Goal: Information Seeking & Learning: Find specific fact

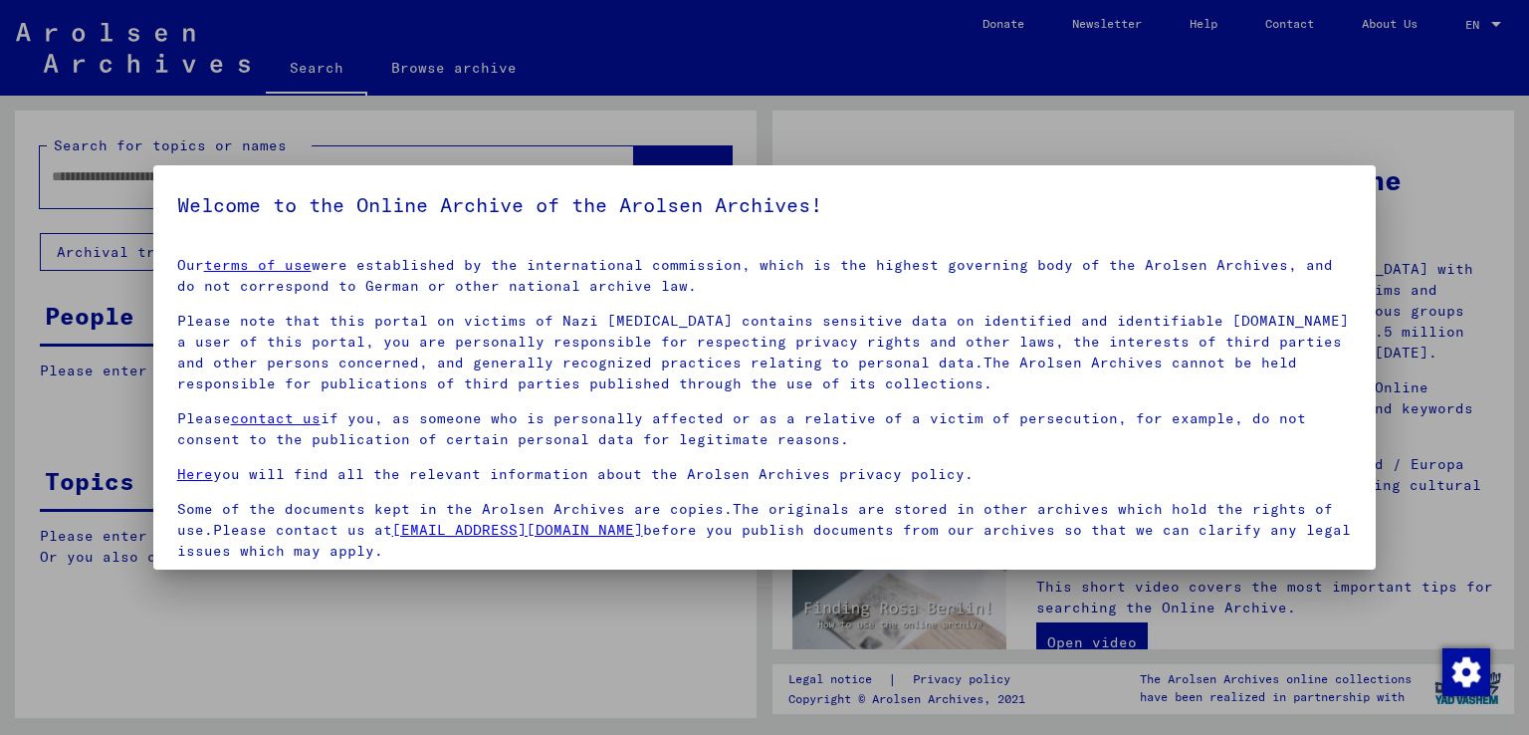
scroll to position [148, 0]
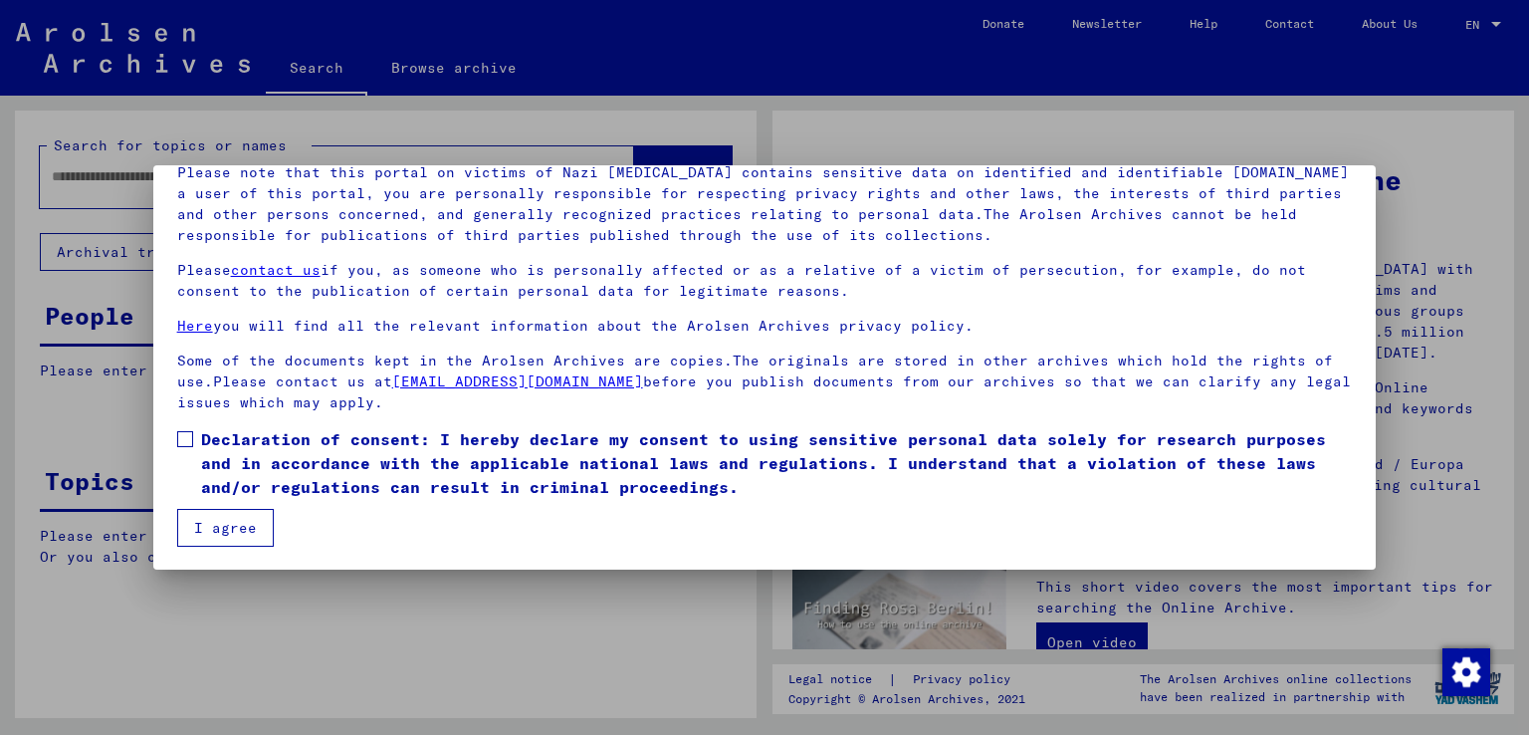
click at [194, 443] on label "Declaration of consent: I hereby declare my consent to using sensitive personal…" at bounding box center [764, 463] width 1175 height 72
click at [218, 531] on button "I agree" at bounding box center [225, 528] width 97 height 38
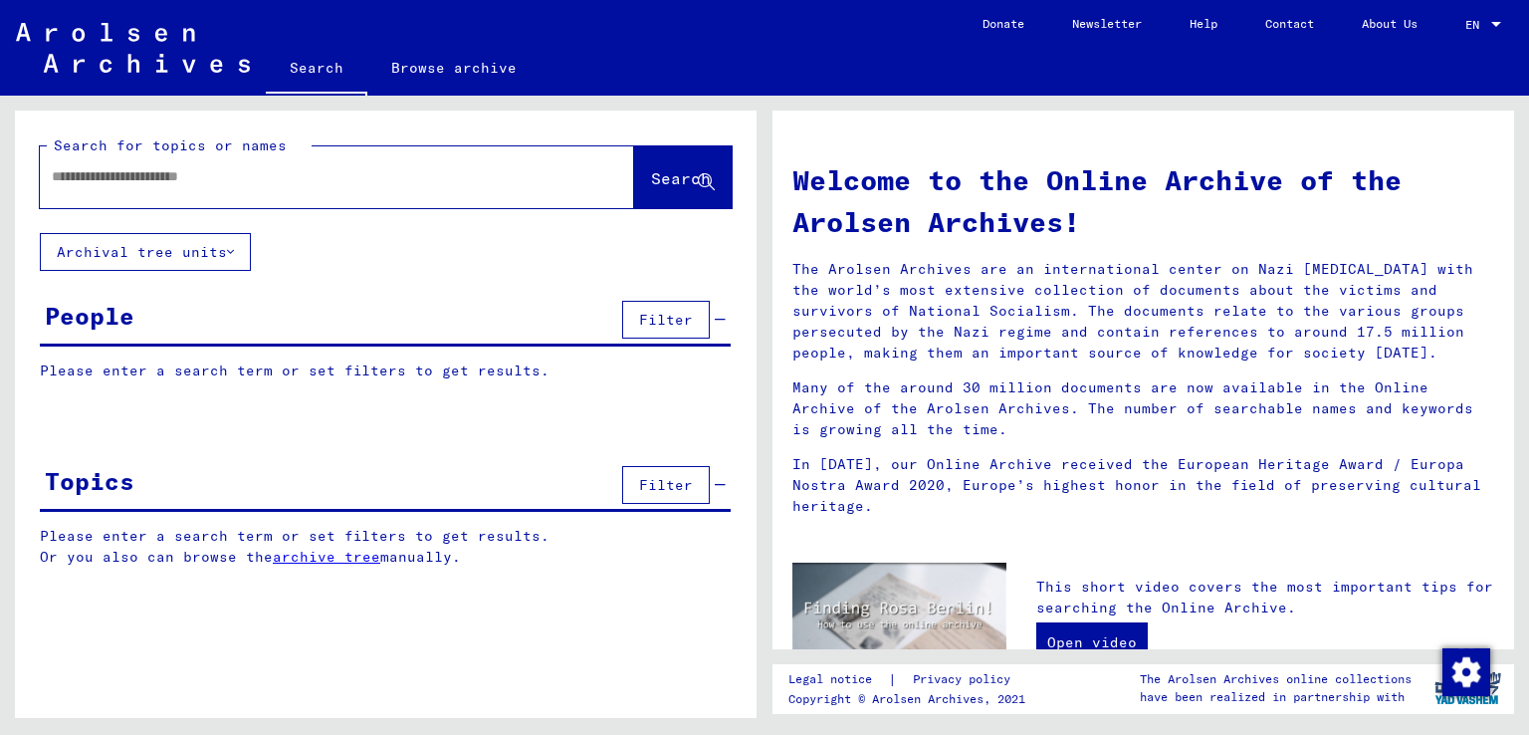
click at [102, 174] on input "text" at bounding box center [313, 176] width 523 height 21
click at [651, 174] on span "Search" at bounding box center [681, 178] width 60 height 20
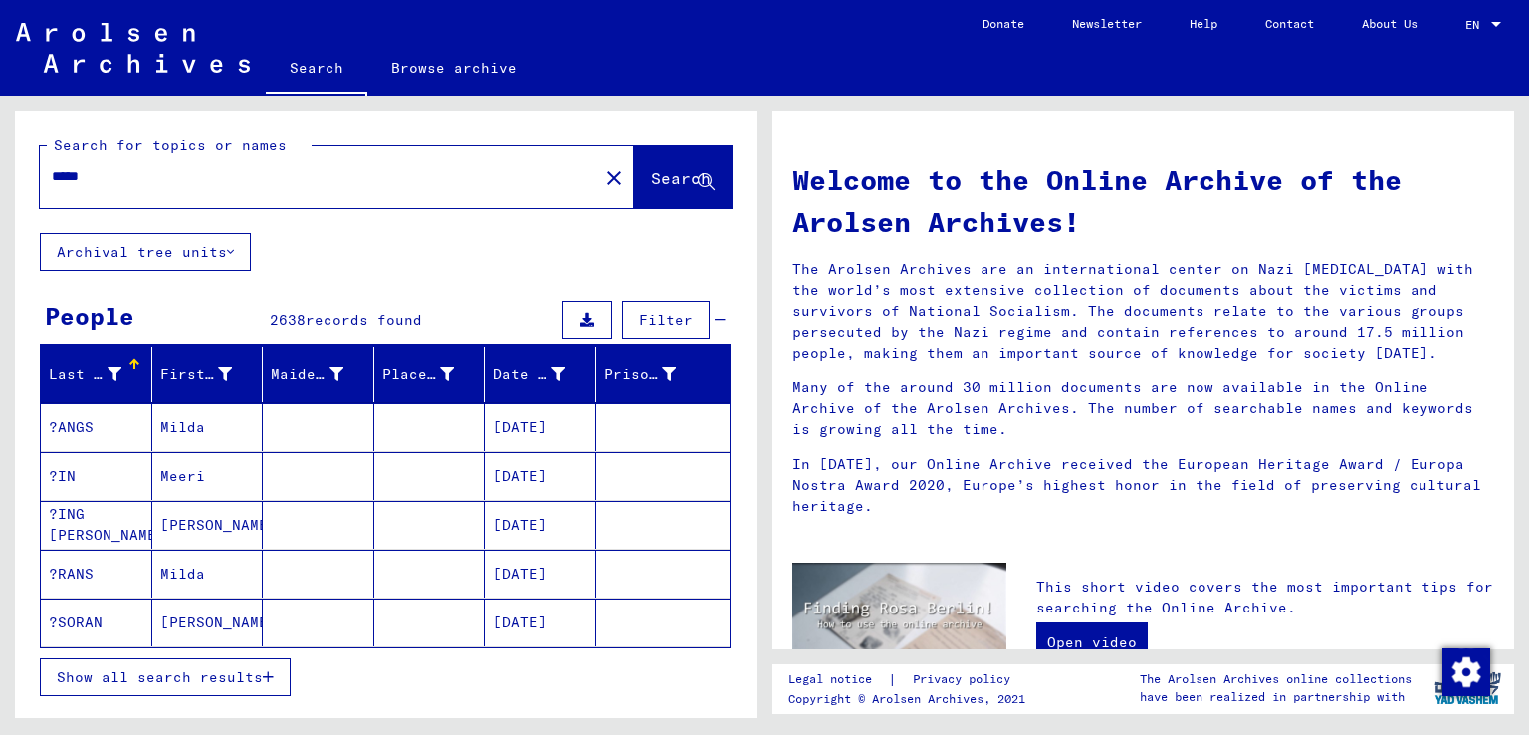
click at [198, 670] on span "Show all search results" at bounding box center [160, 677] width 206 height 18
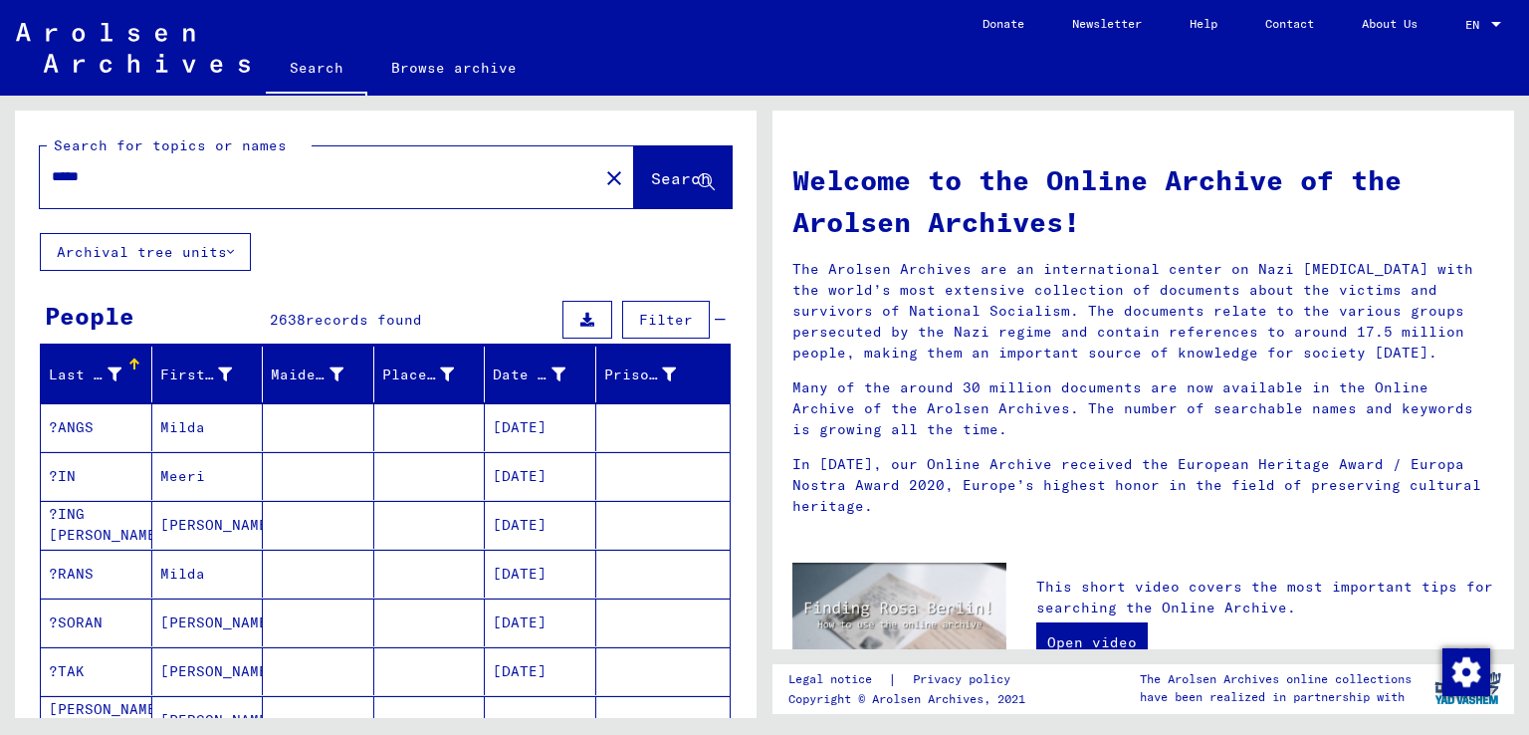
click at [133, 182] on input "*****" at bounding box center [313, 176] width 523 height 21
type input "**********"
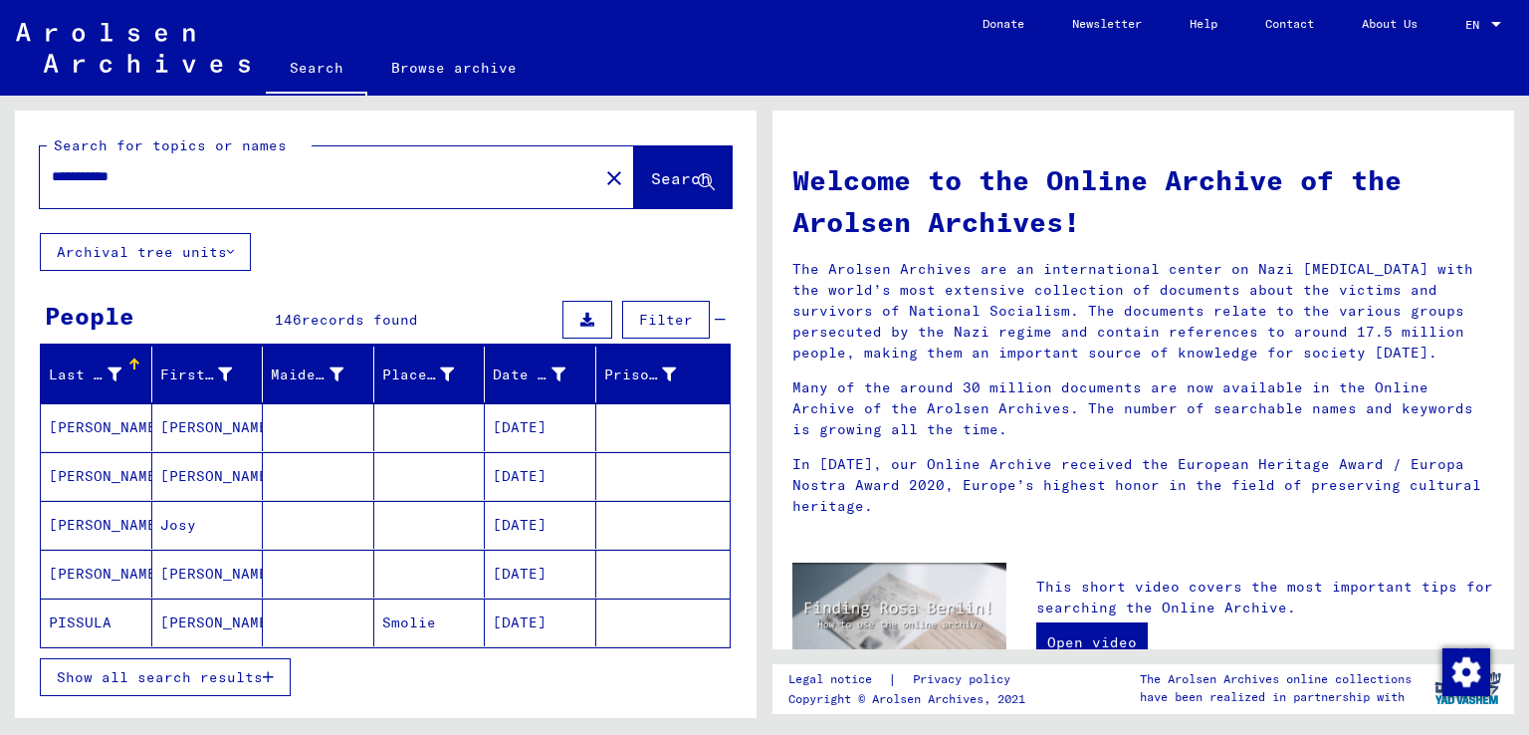
click at [193, 668] on span "Show all search results" at bounding box center [160, 677] width 206 height 18
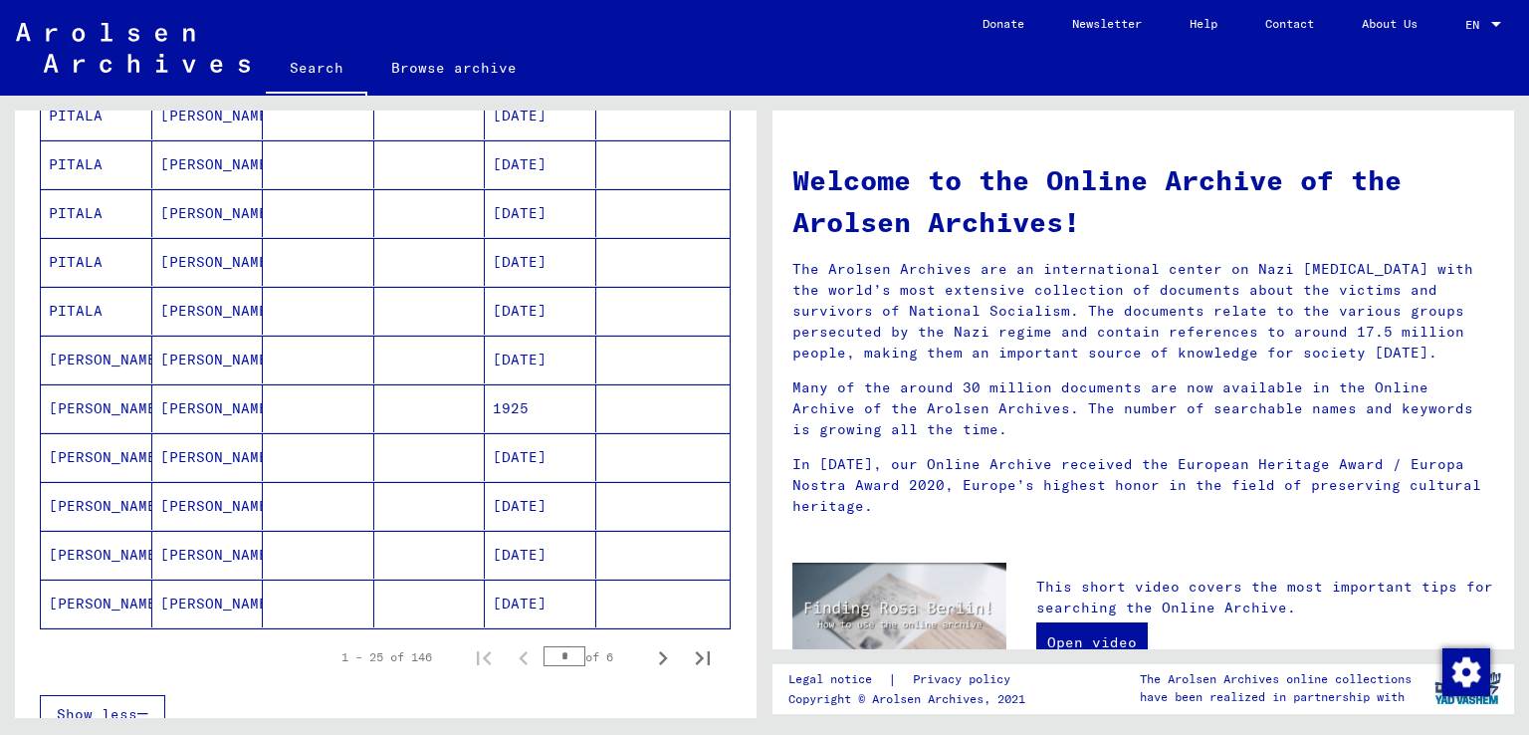
scroll to position [896, 0]
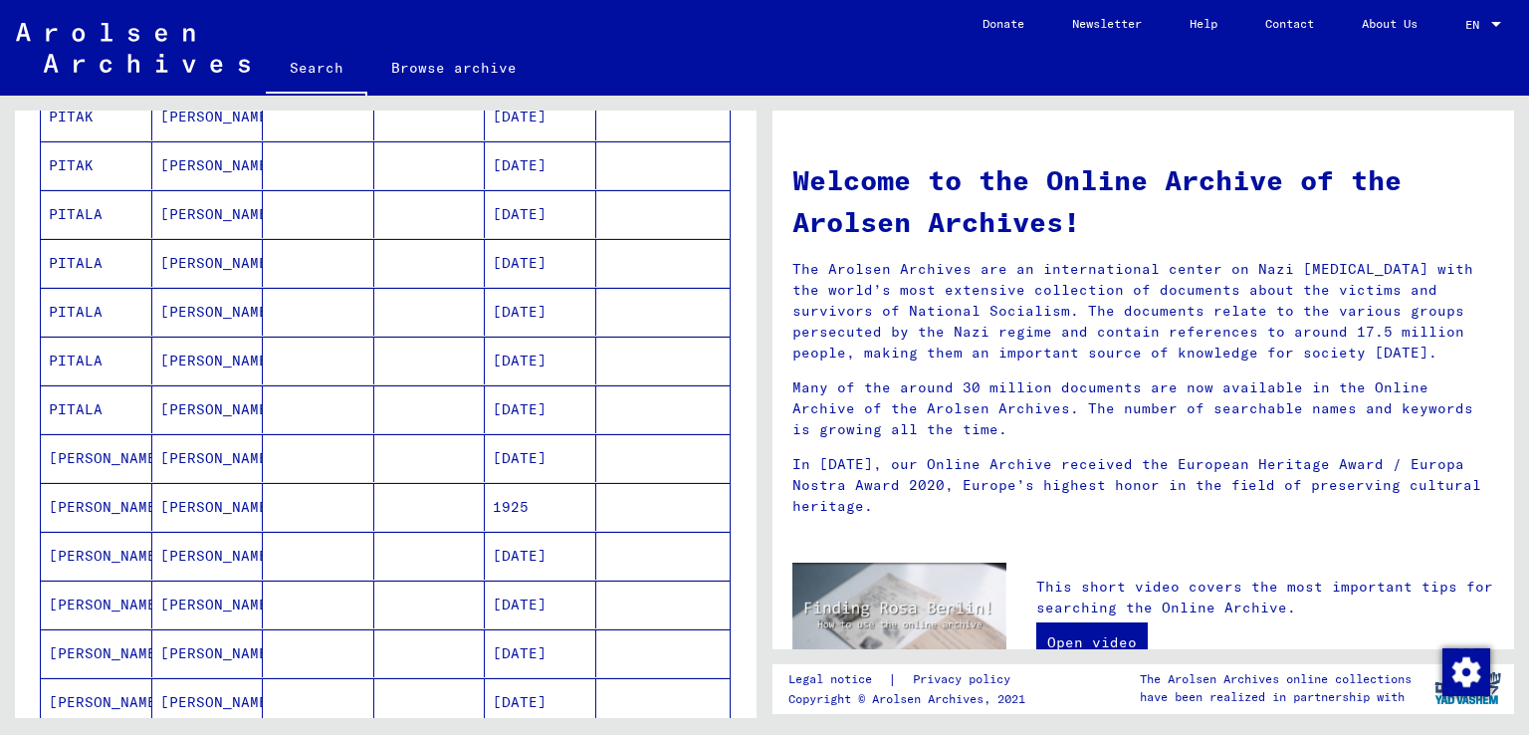
click at [303, 495] on mat-cell at bounding box center [318, 507] width 111 height 48
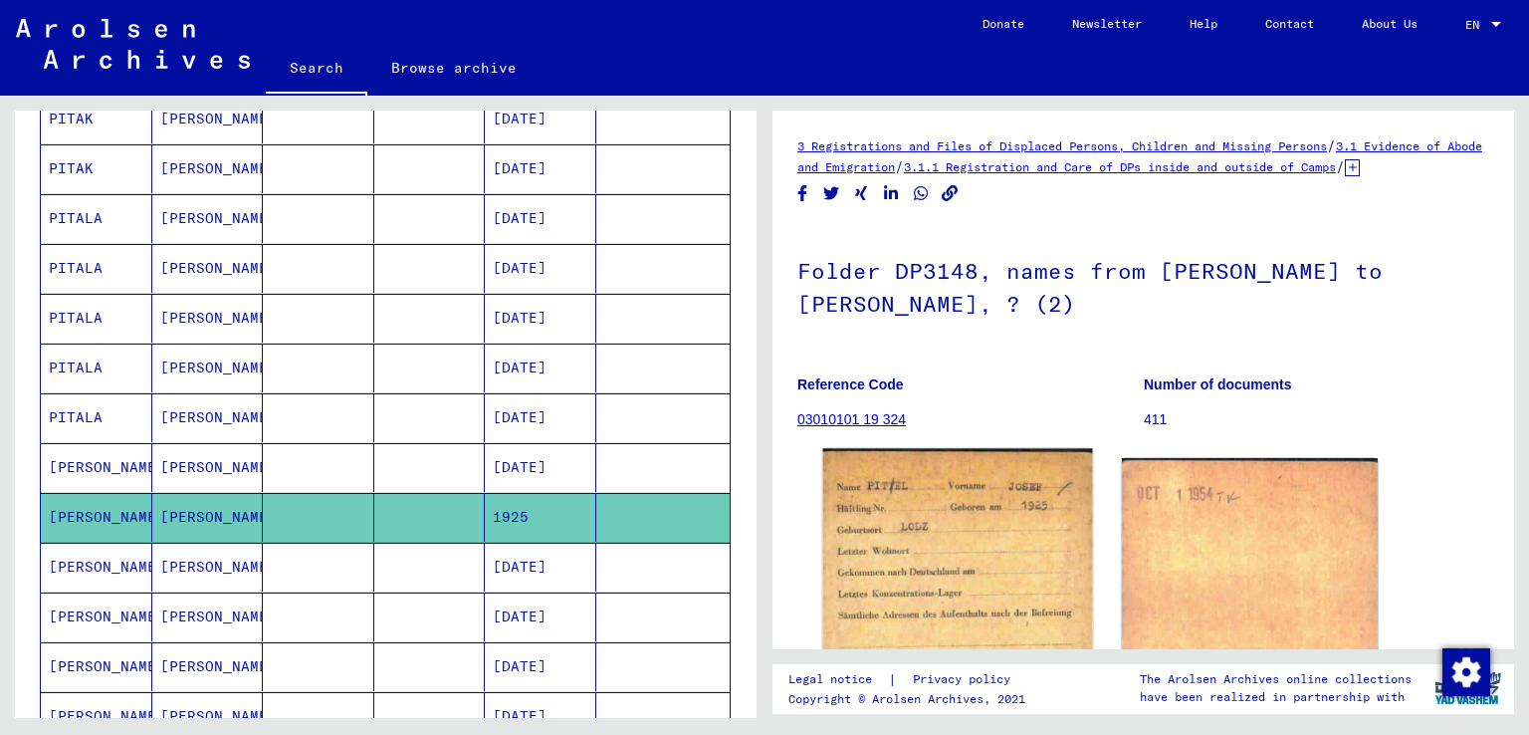
click at [991, 582] on img at bounding box center [957, 641] width 269 height 385
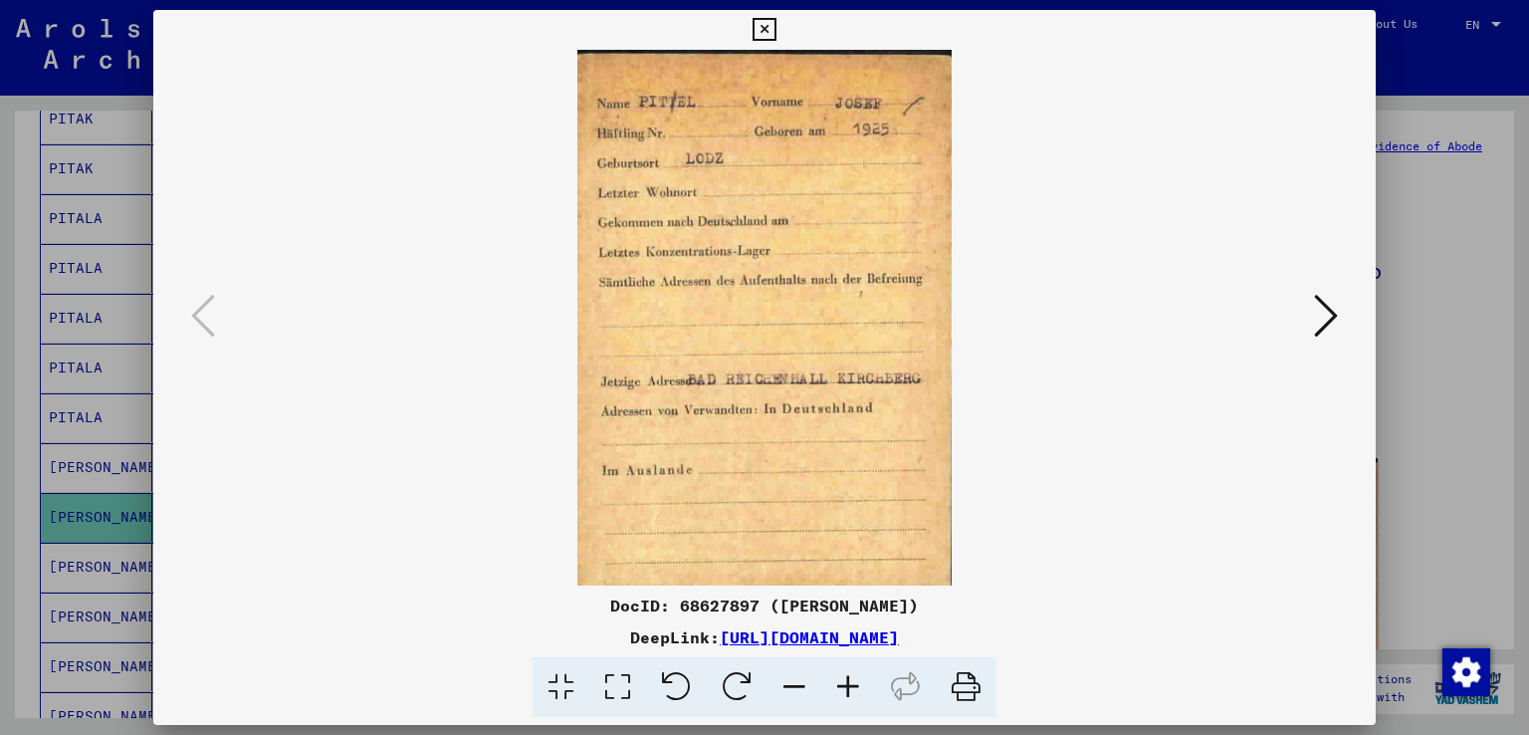
click at [1073, 264] on img at bounding box center [765, 317] width 1088 height 535
click at [1331, 319] on icon at bounding box center [1326, 316] width 24 height 48
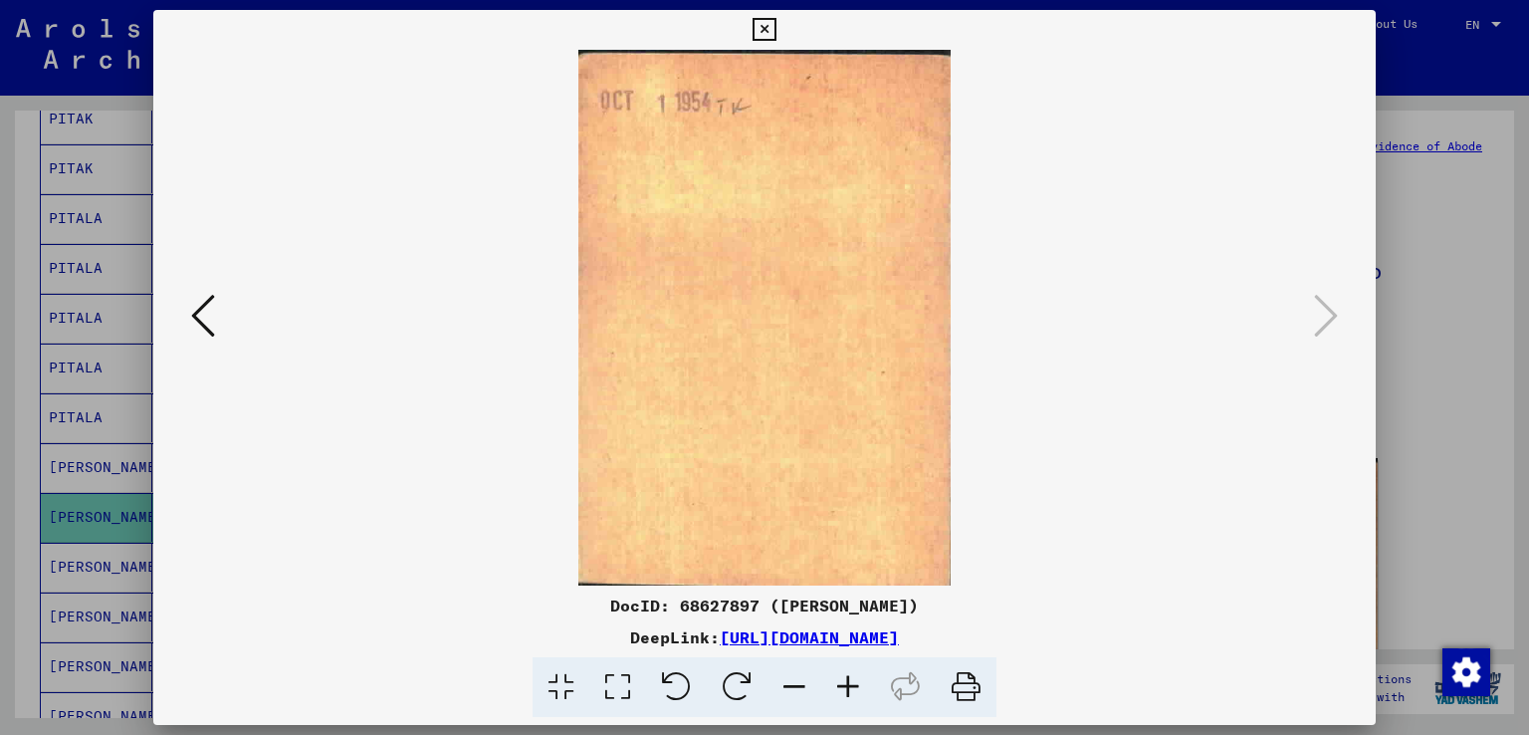
click at [199, 314] on icon at bounding box center [203, 316] width 24 height 48
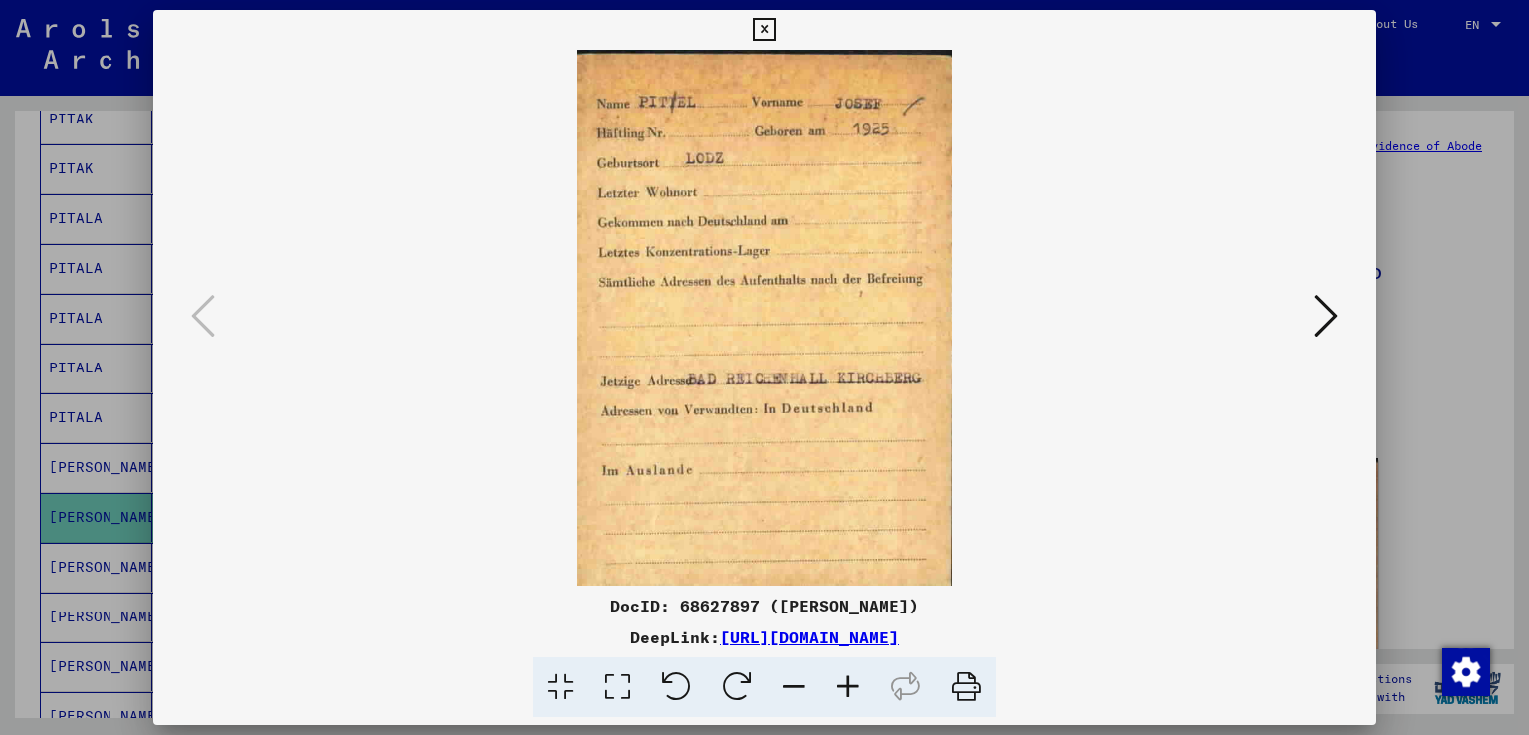
click at [765, 28] on icon at bounding box center [763, 30] width 23 height 24
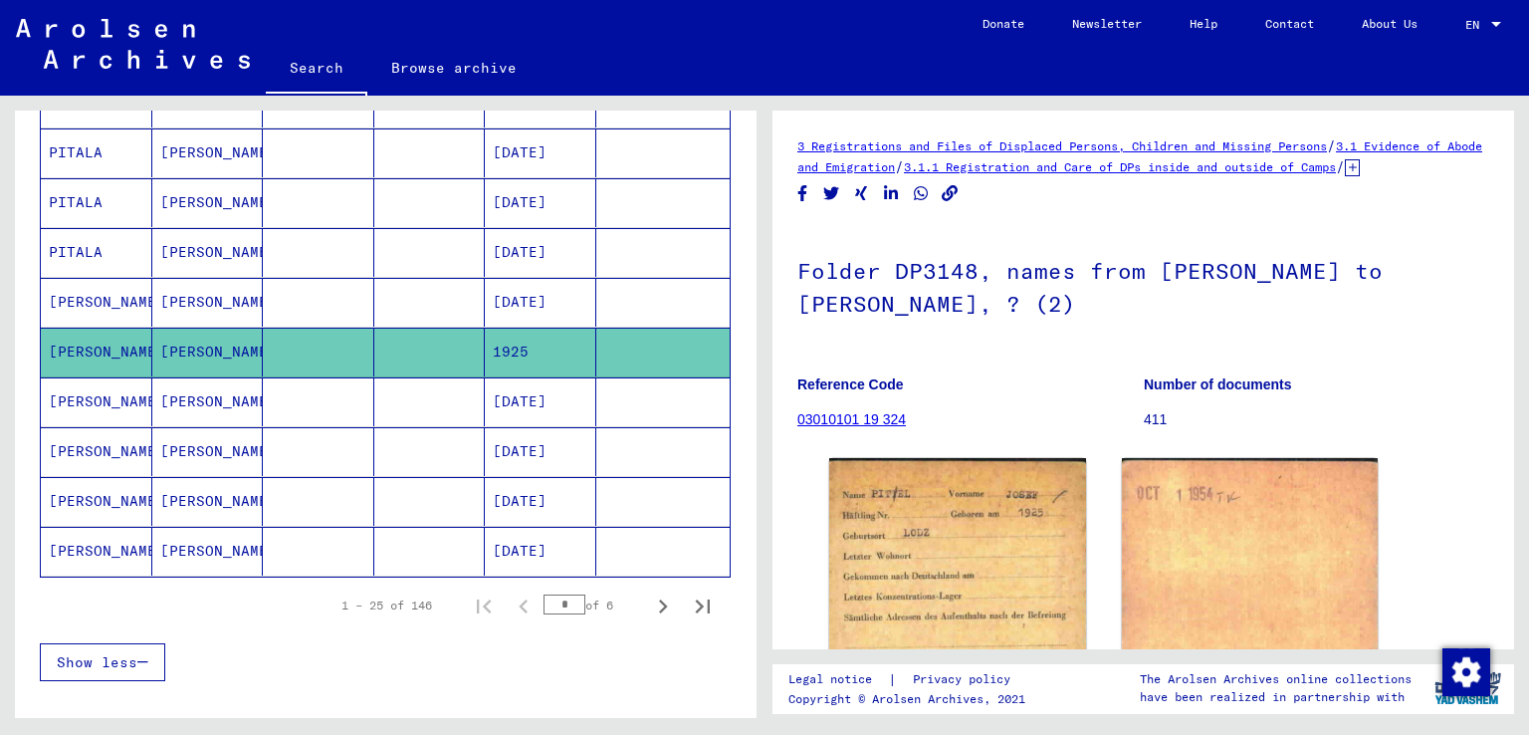
scroll to position [1105, 0]
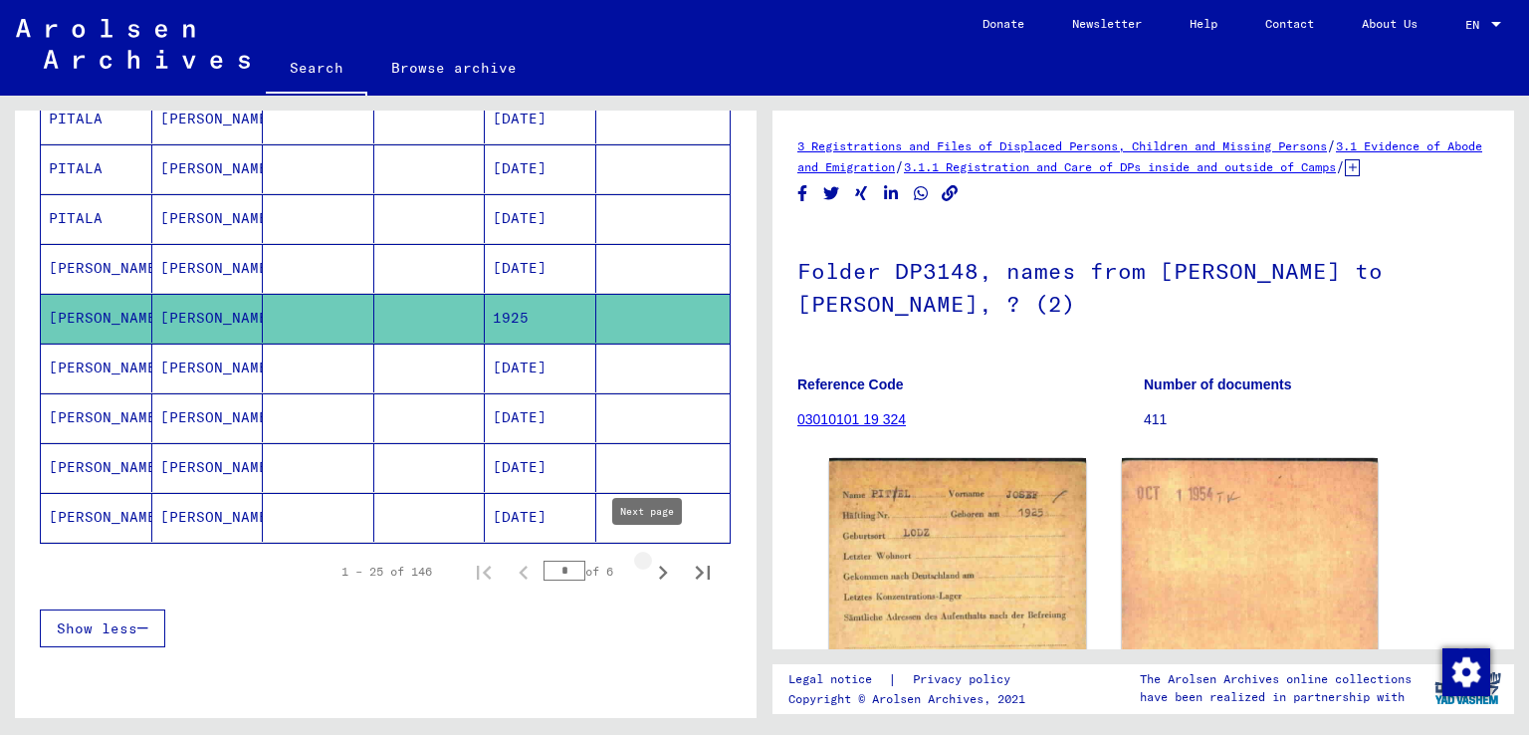
click at [659, 565] on icon "Next page" at bounding box center [663, 572] width 9 height 14
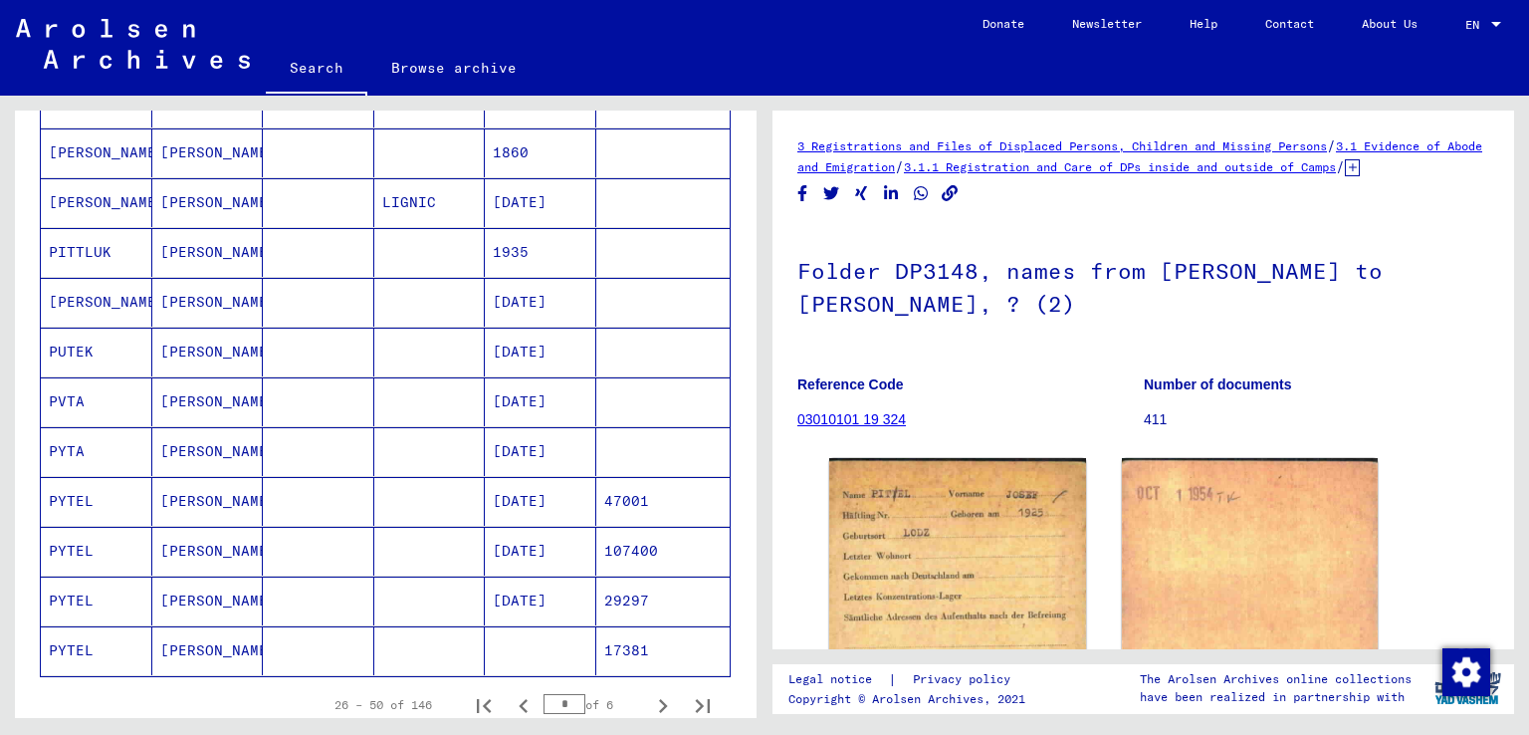
scroll to position [1005, 0]
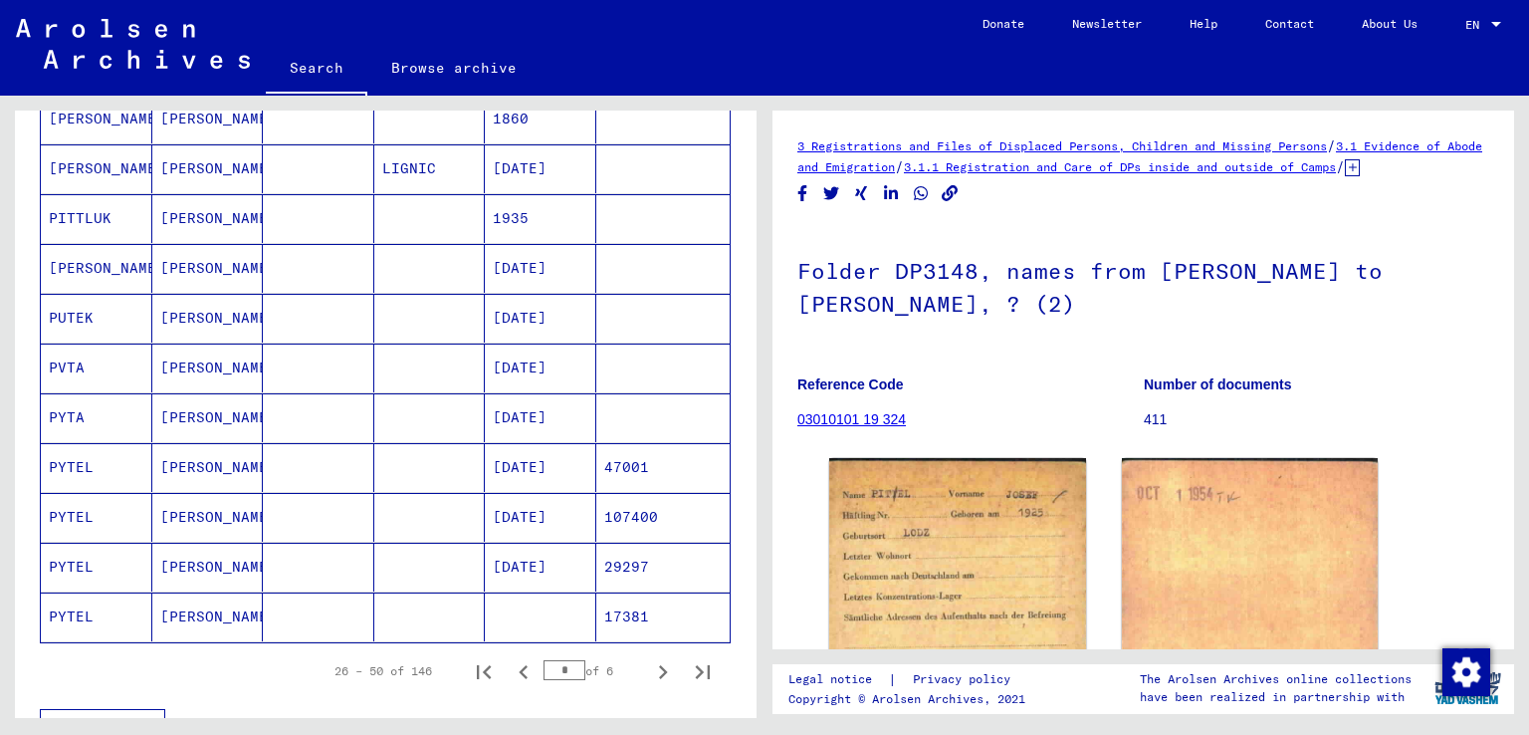
click at [442, 458] on mat-cell at bounding box center [429, 467] width 111 height 49
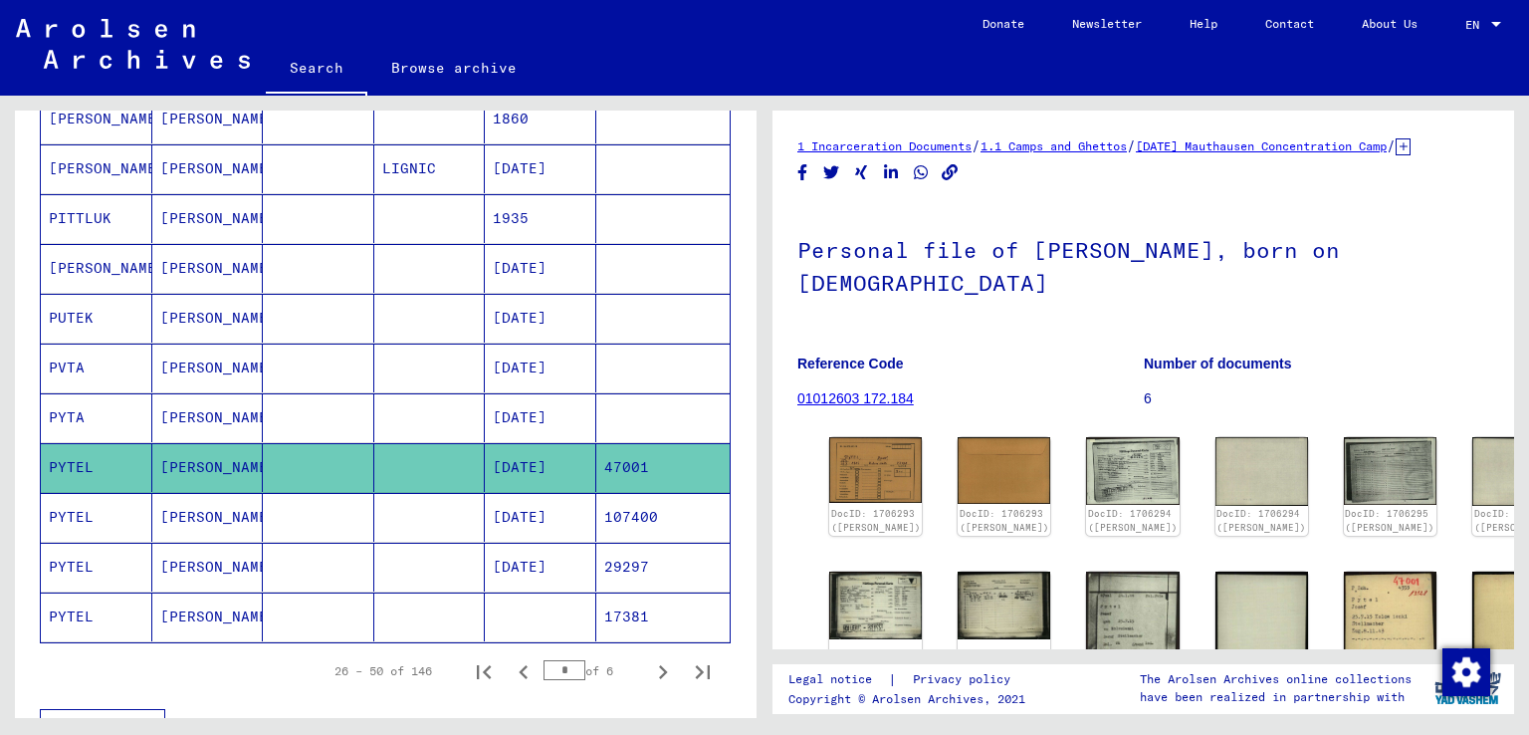
click at [169, 404] on mat-cell "[PERSON_NAME]" at bounding box center [207, 417] width 111 height 49
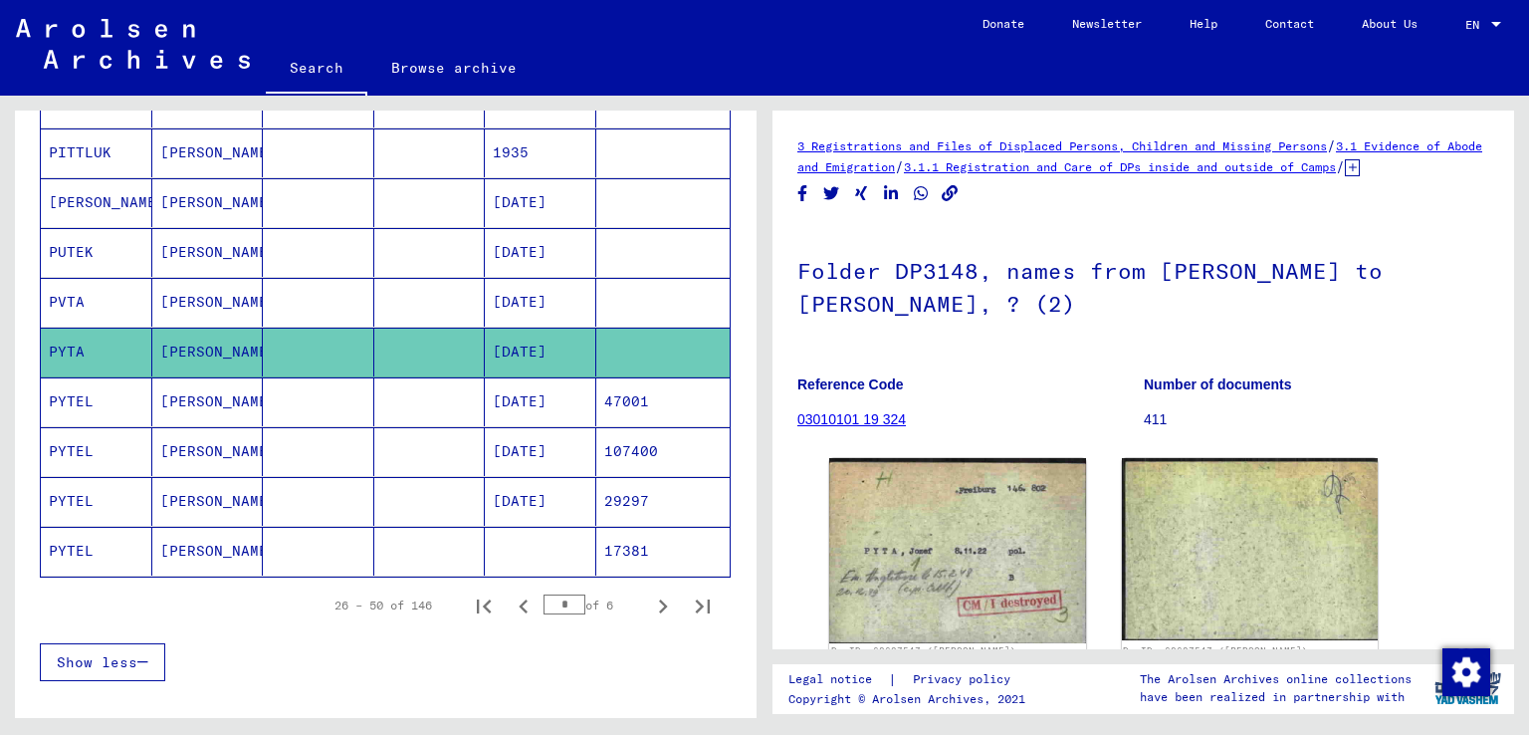
scroll to position [1105, 0]
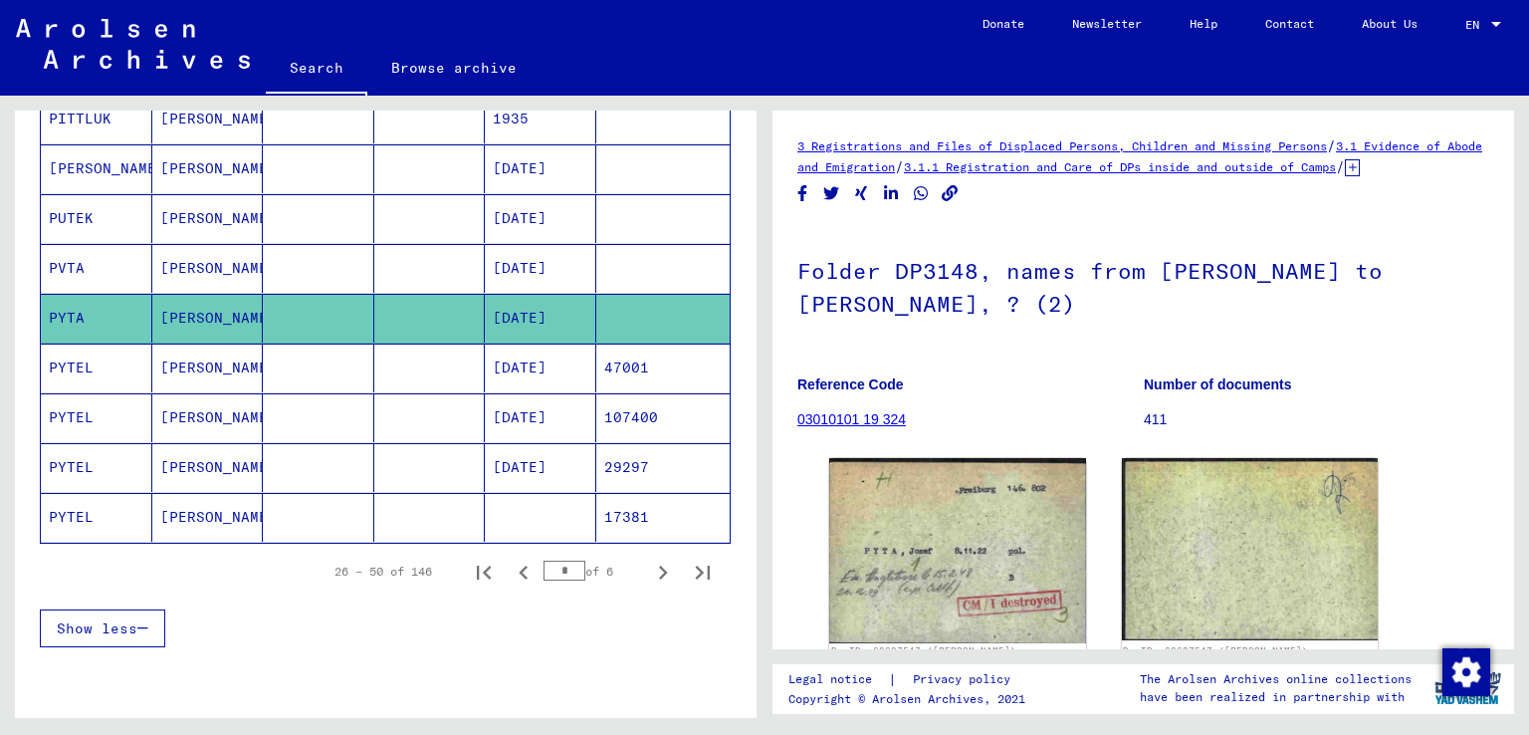
click at [143, 498] on mat-cell "PYTEL" at bounding box center [96, 517] width 111 height 49
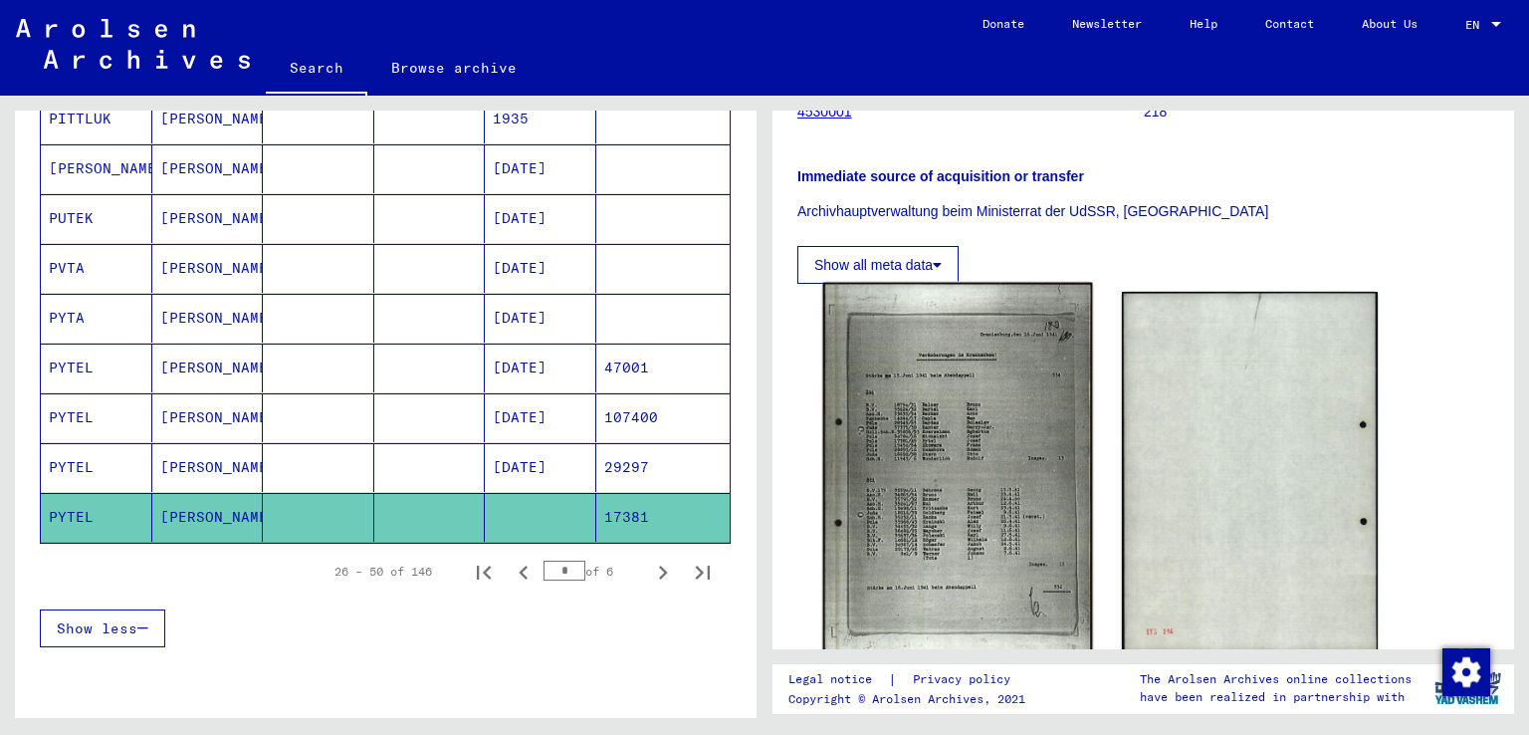
scroll to position [299, 0]
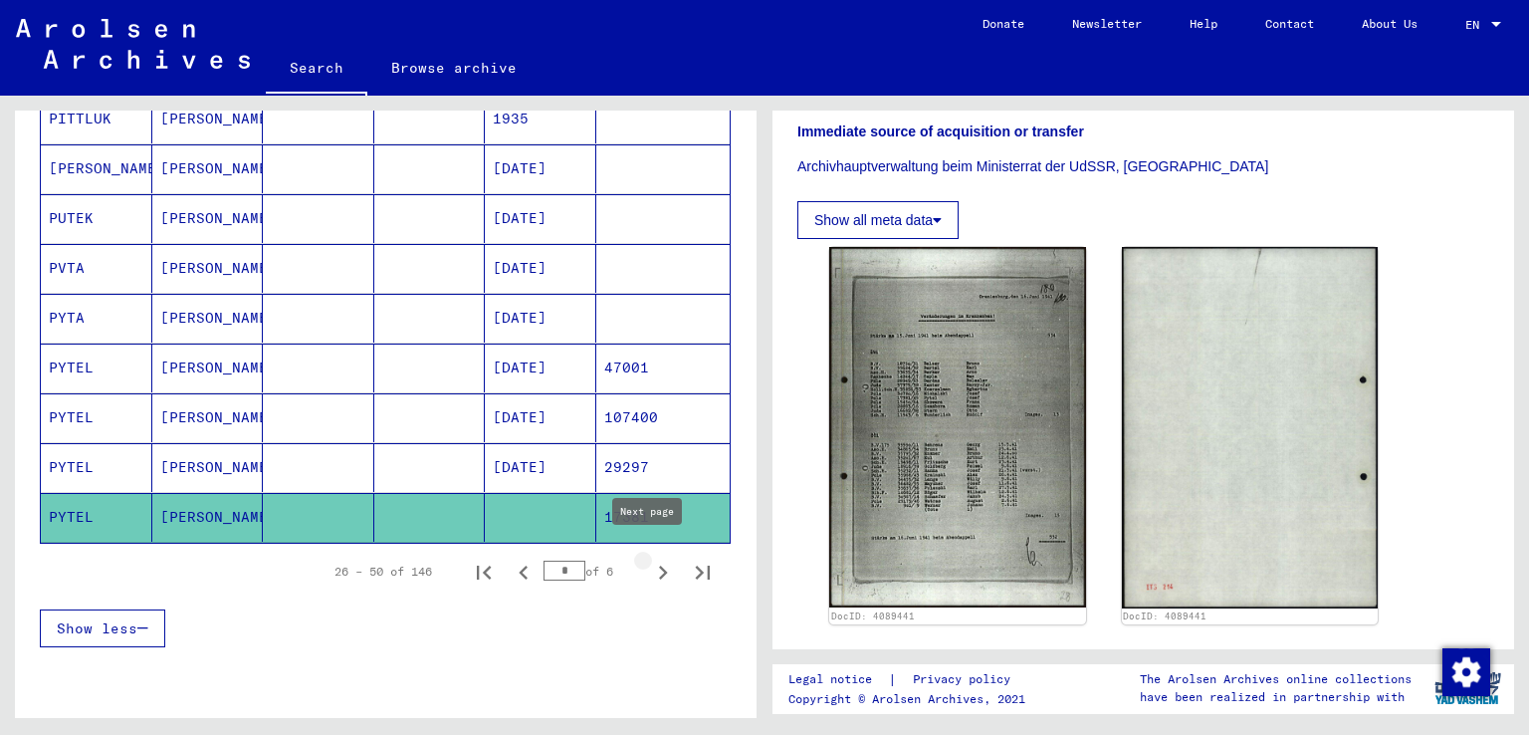
click at [649, 558] on icon "Next page" at bounding box center [663, 572] width 28 height 28
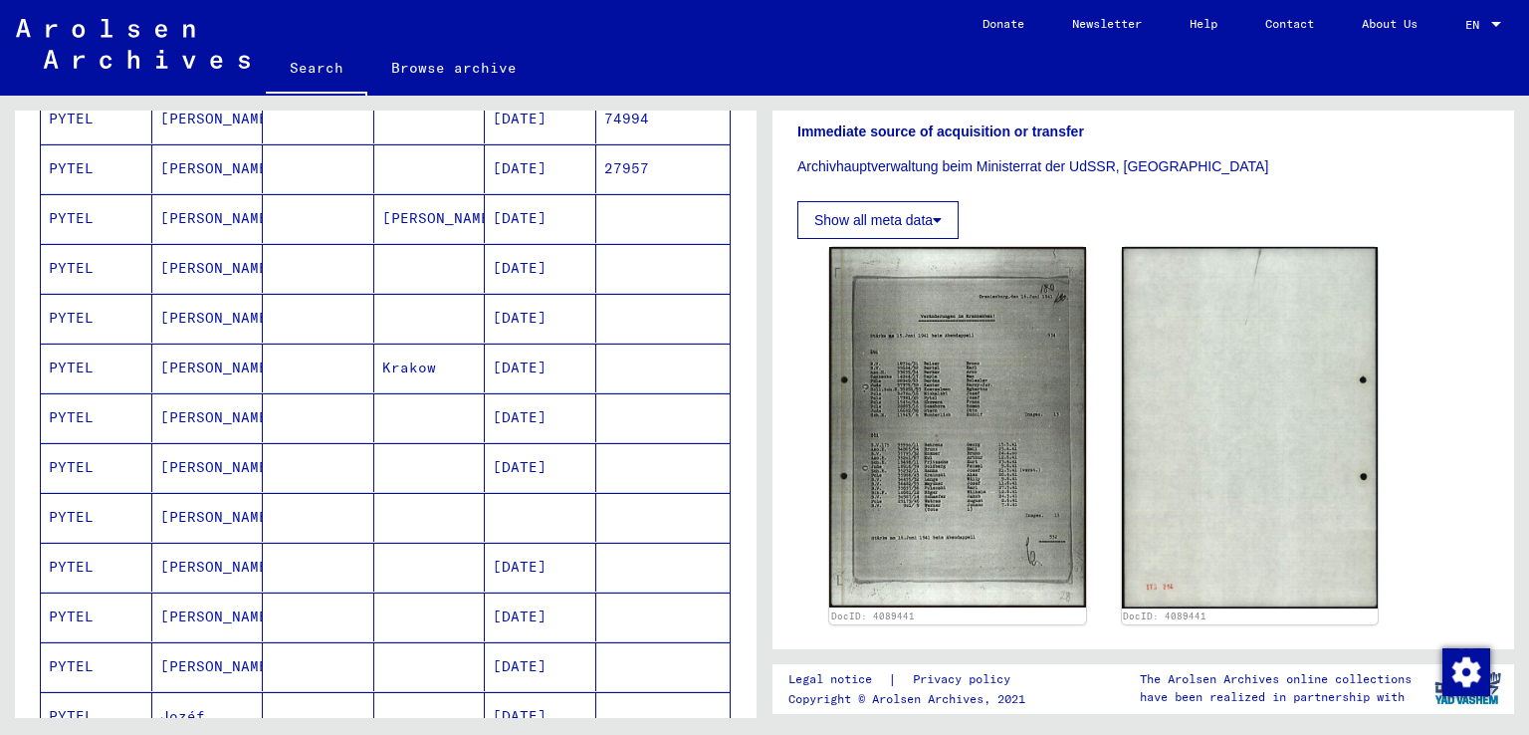
scroll to position [209, 0]
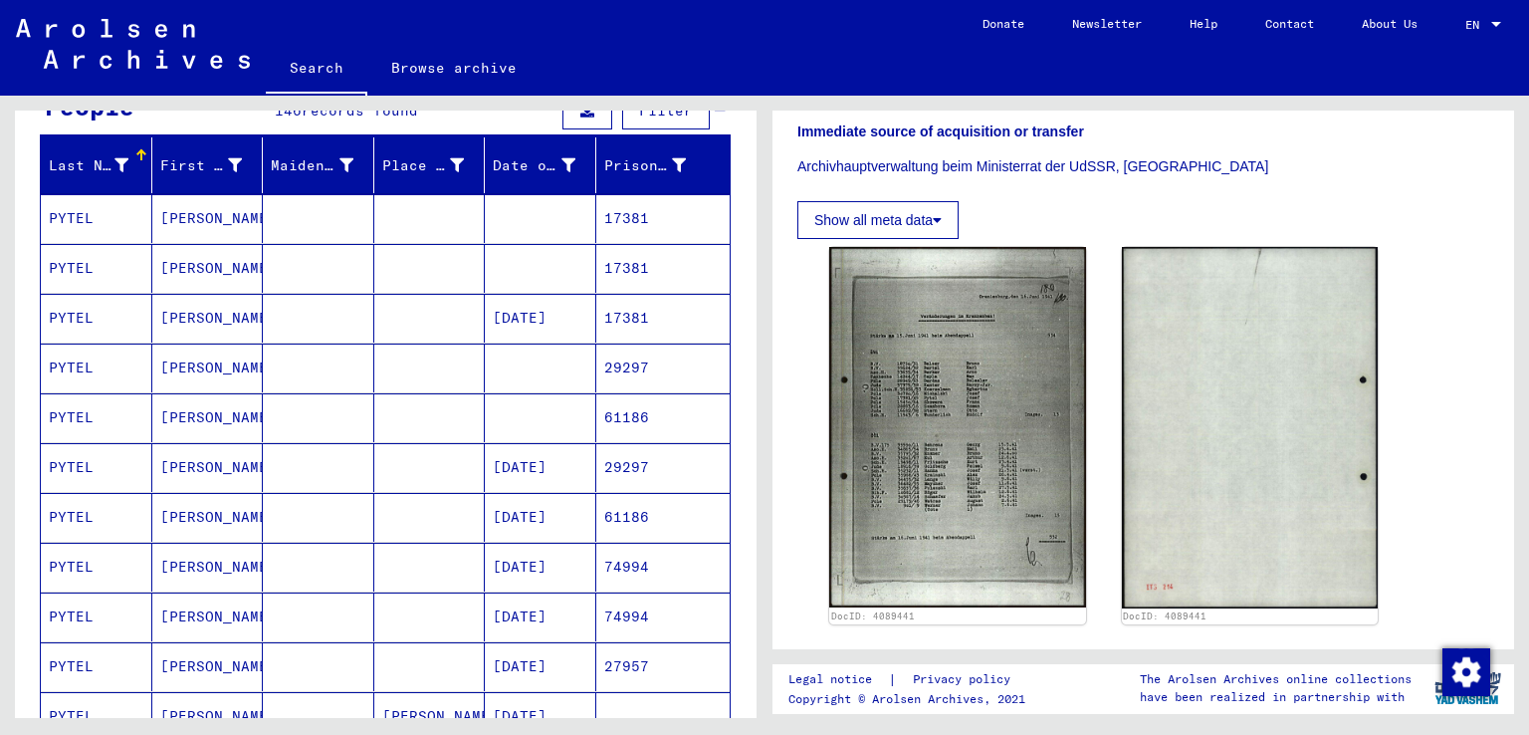
click at [247, 222] on mat-cell "[PERSON_NAME]" at bounding box center [207, 218] width 111 height 49
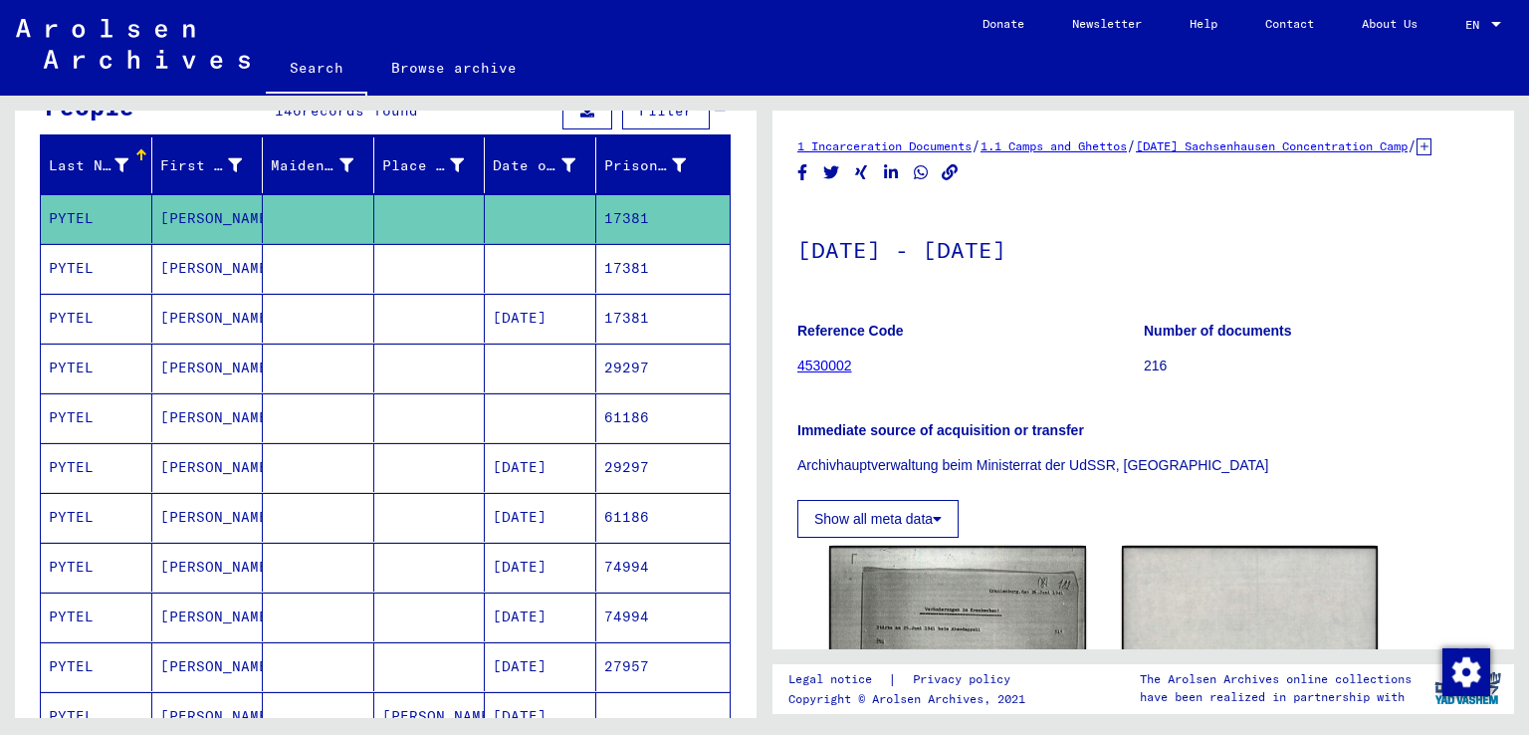
click at [239, 275] on mat-cell "[PERSON_NAME]" at bounding box center [207, 268] width 111 height 49
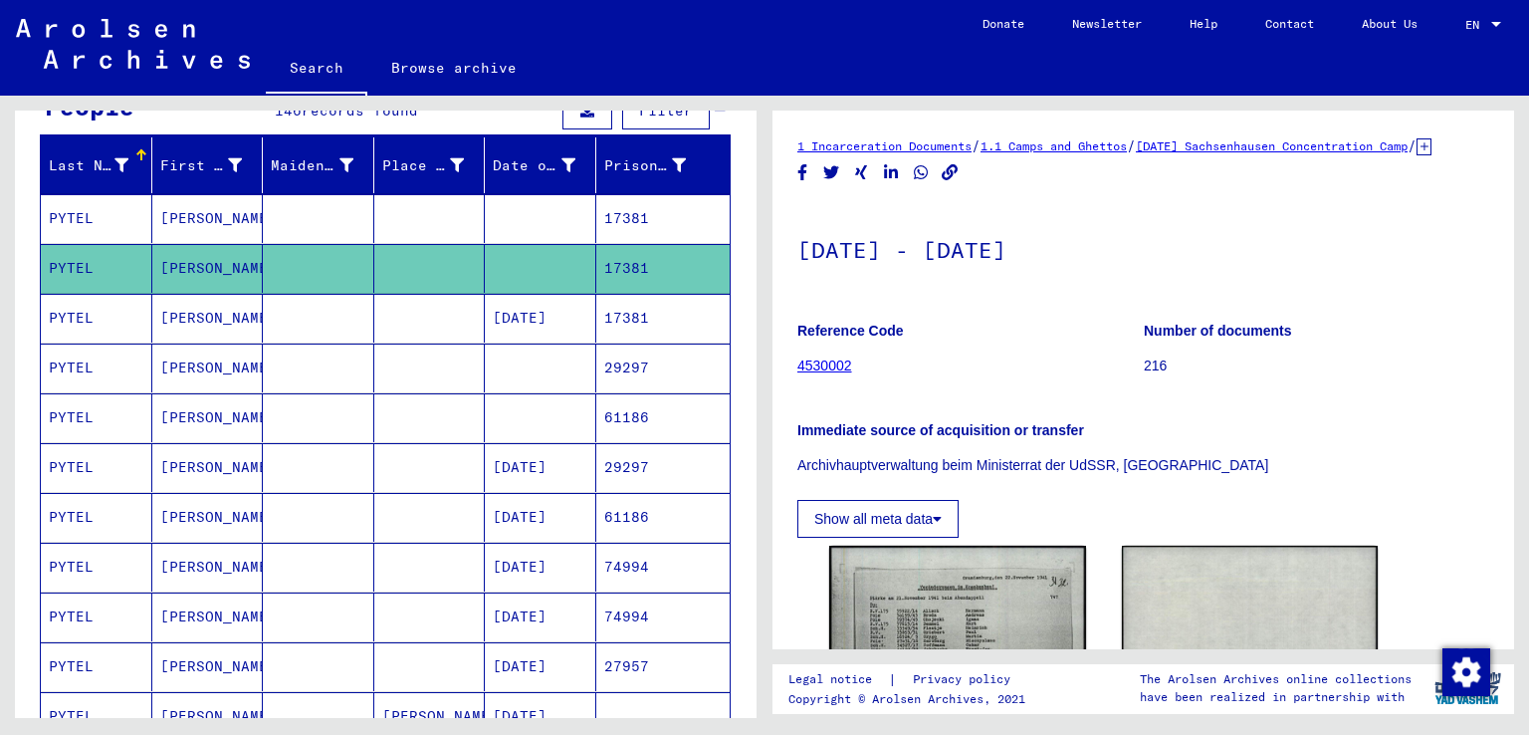
click at [209, 362] on mat-cell "[PERSON_NAME]" at bounding box center [207, 367] width 111 height 49
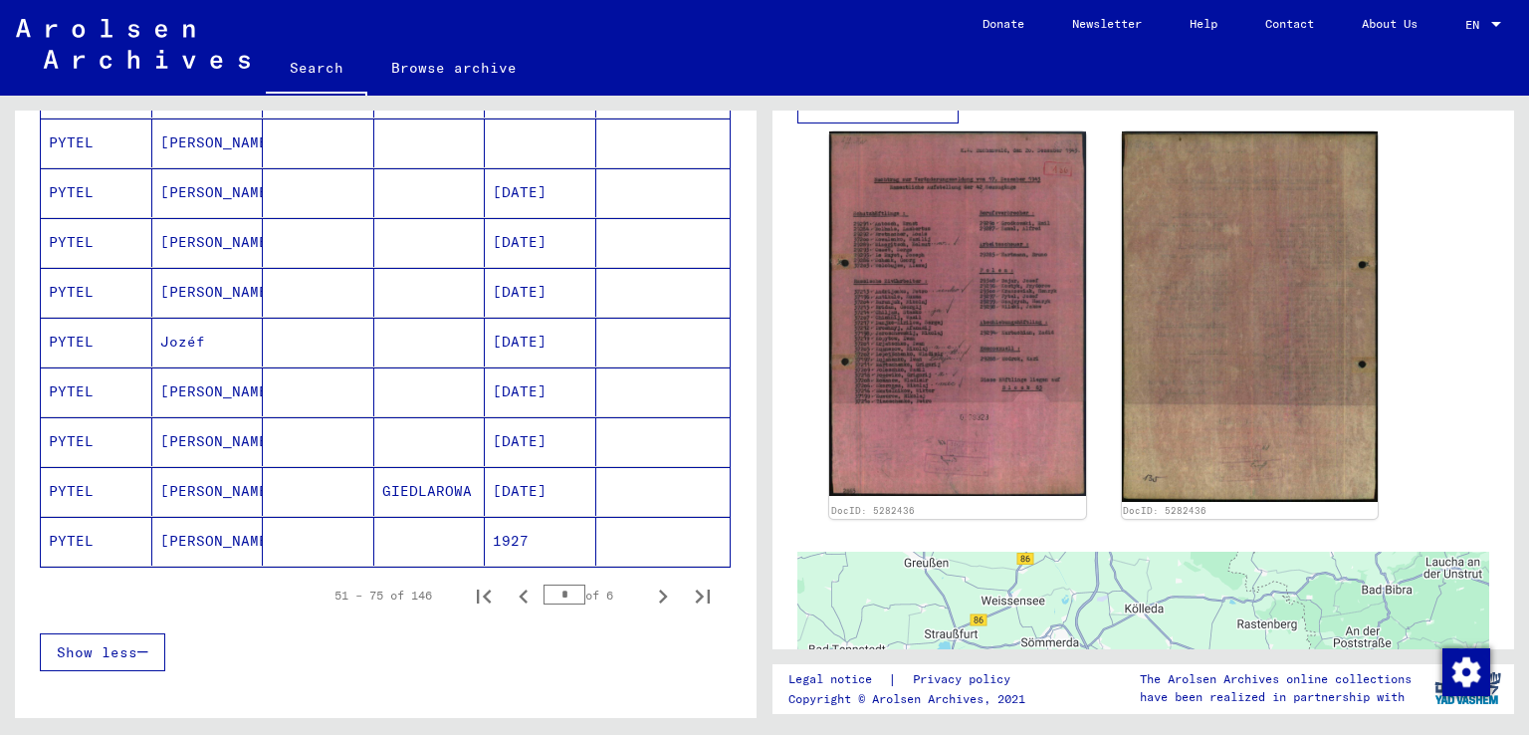
scroll to position [1105, 0]
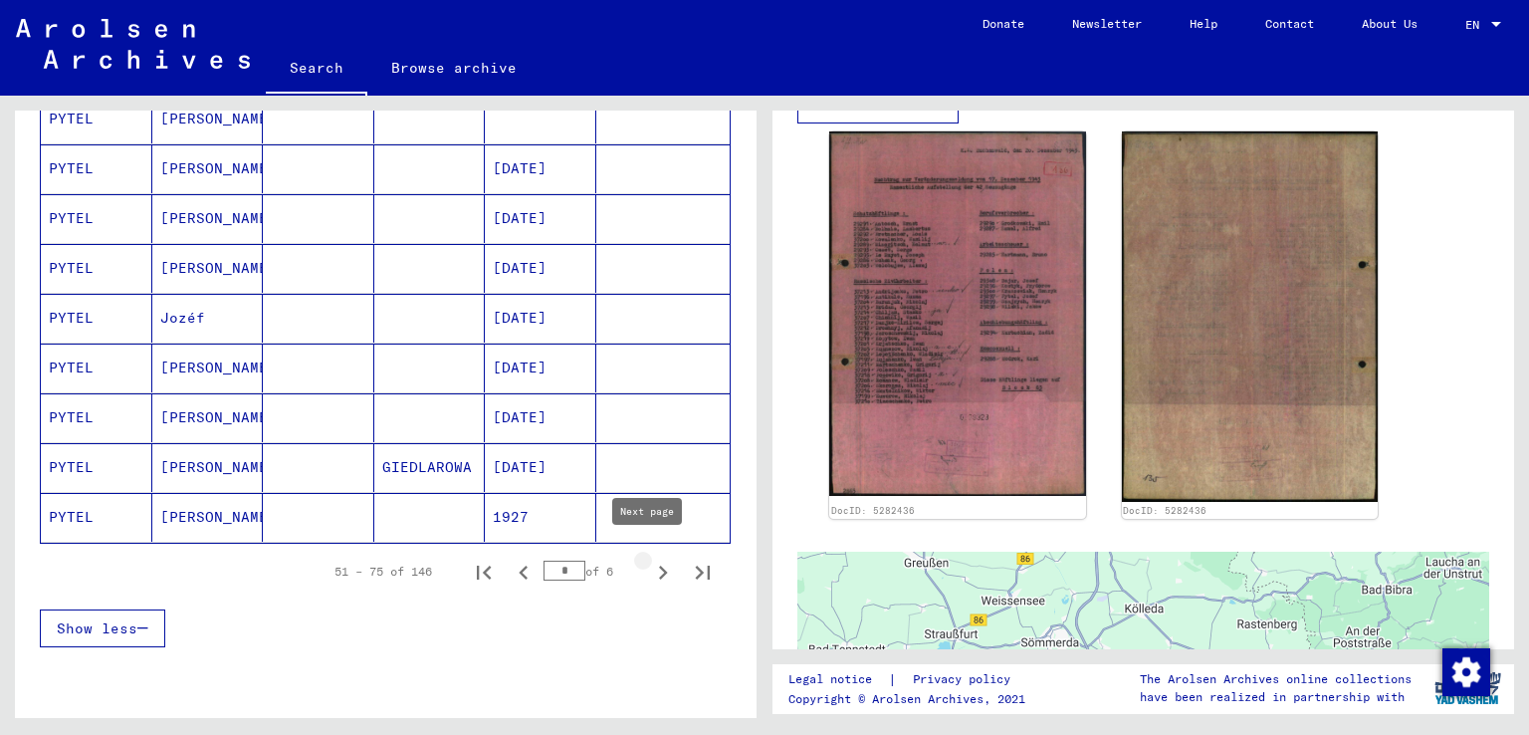
click at [659, 565] on icon "Next page" at bounding box center [663, 572] width 9 height 14
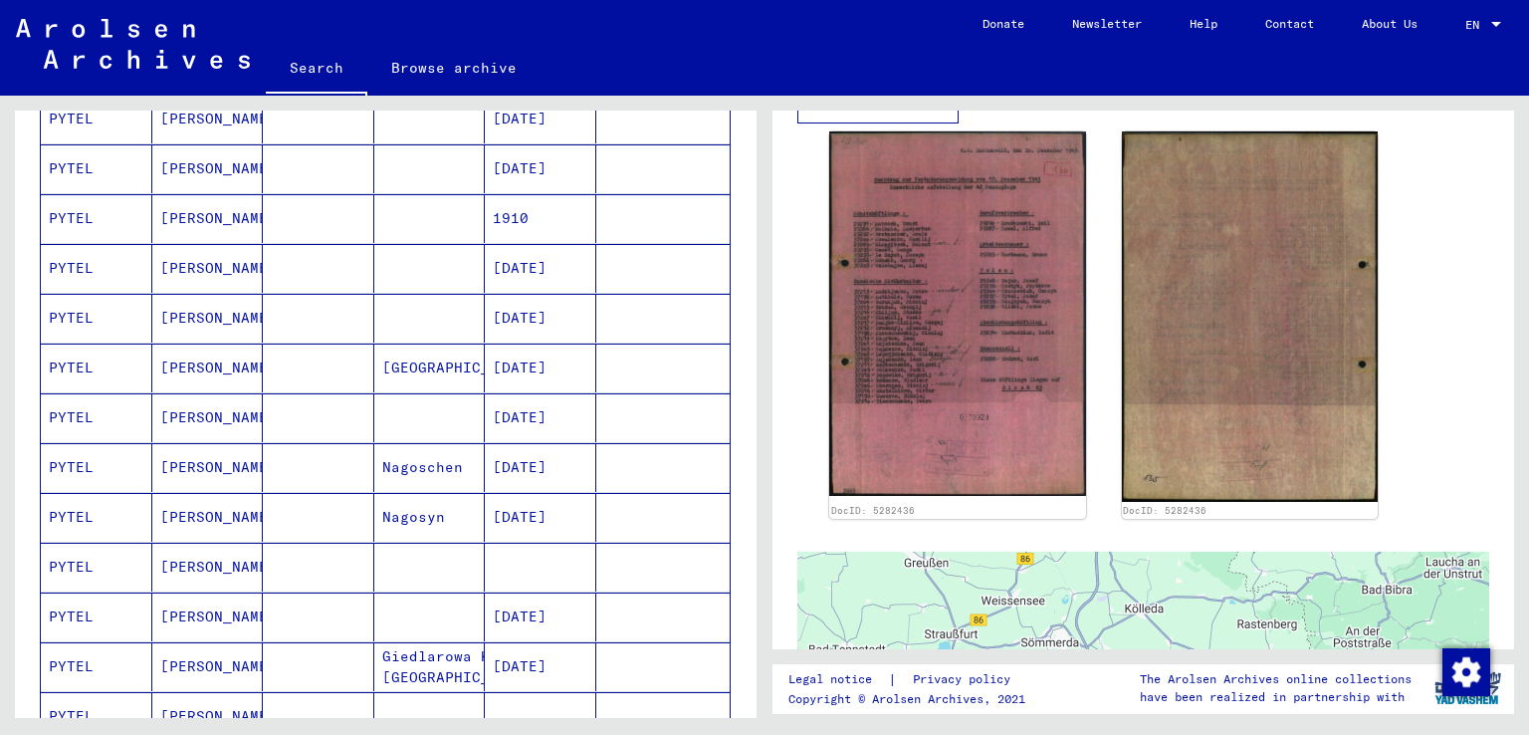
scroll to position [1304, 0]
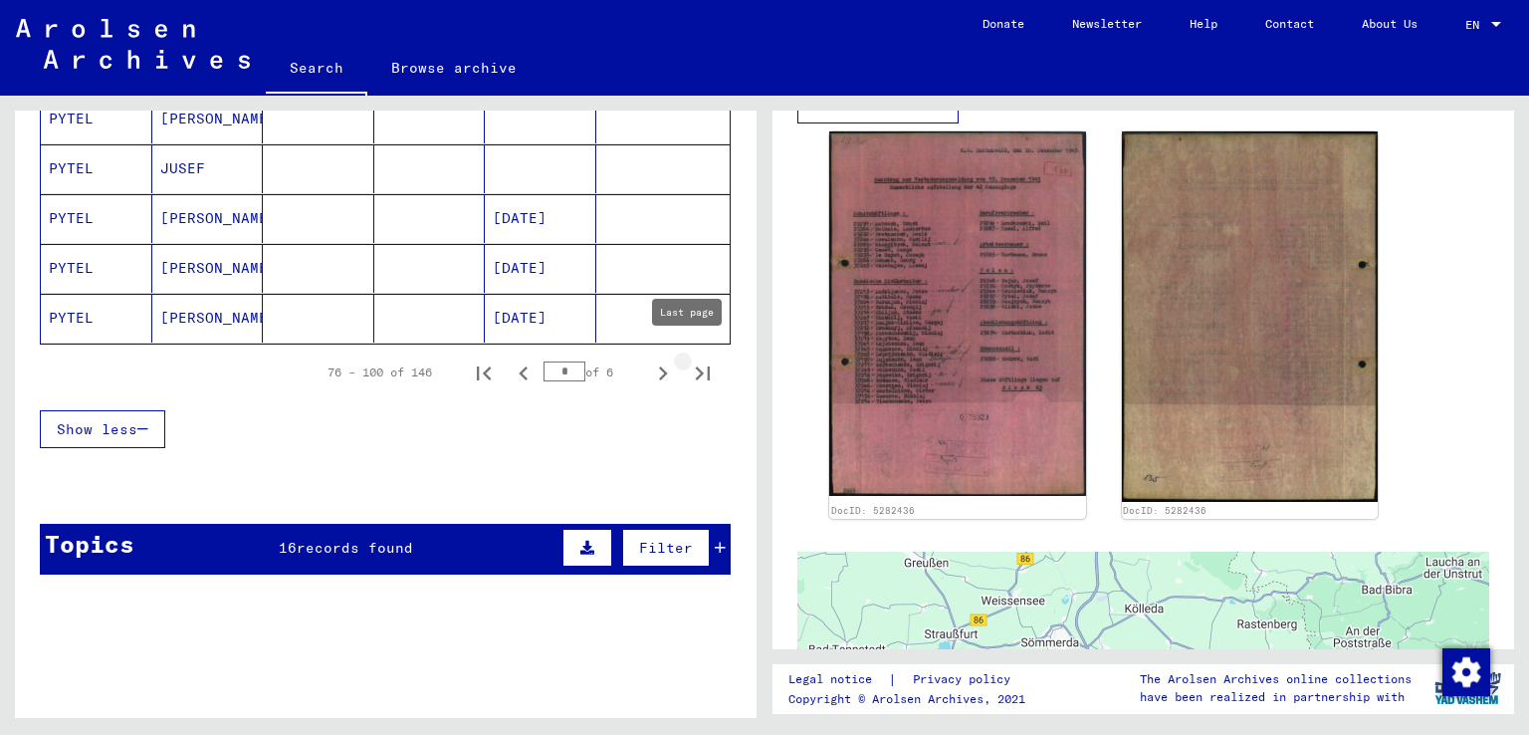
click at [689, 361] on icon "Last page" at bounding box center [703, 373] width 28 height 28
type input "*"
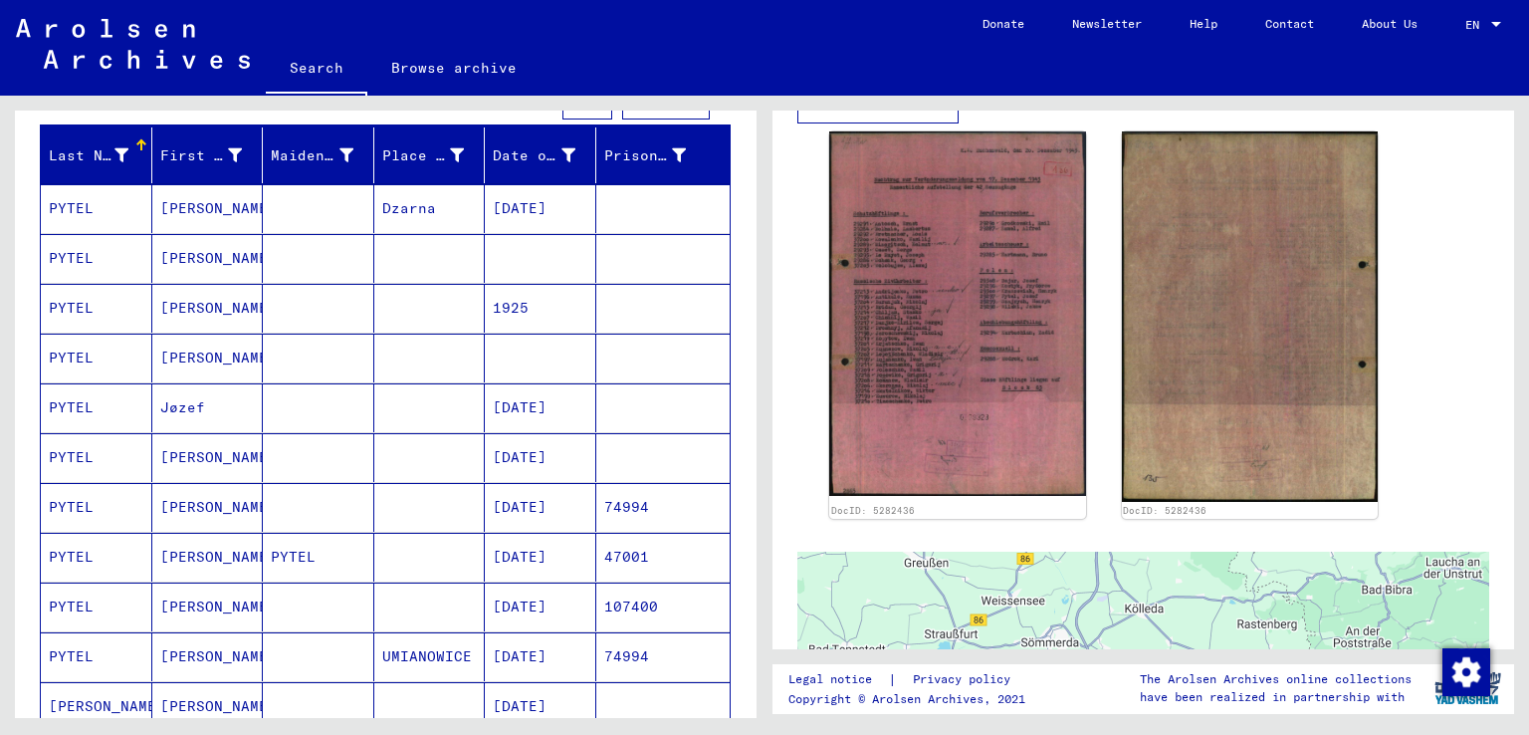
scroll to position [191, 0]
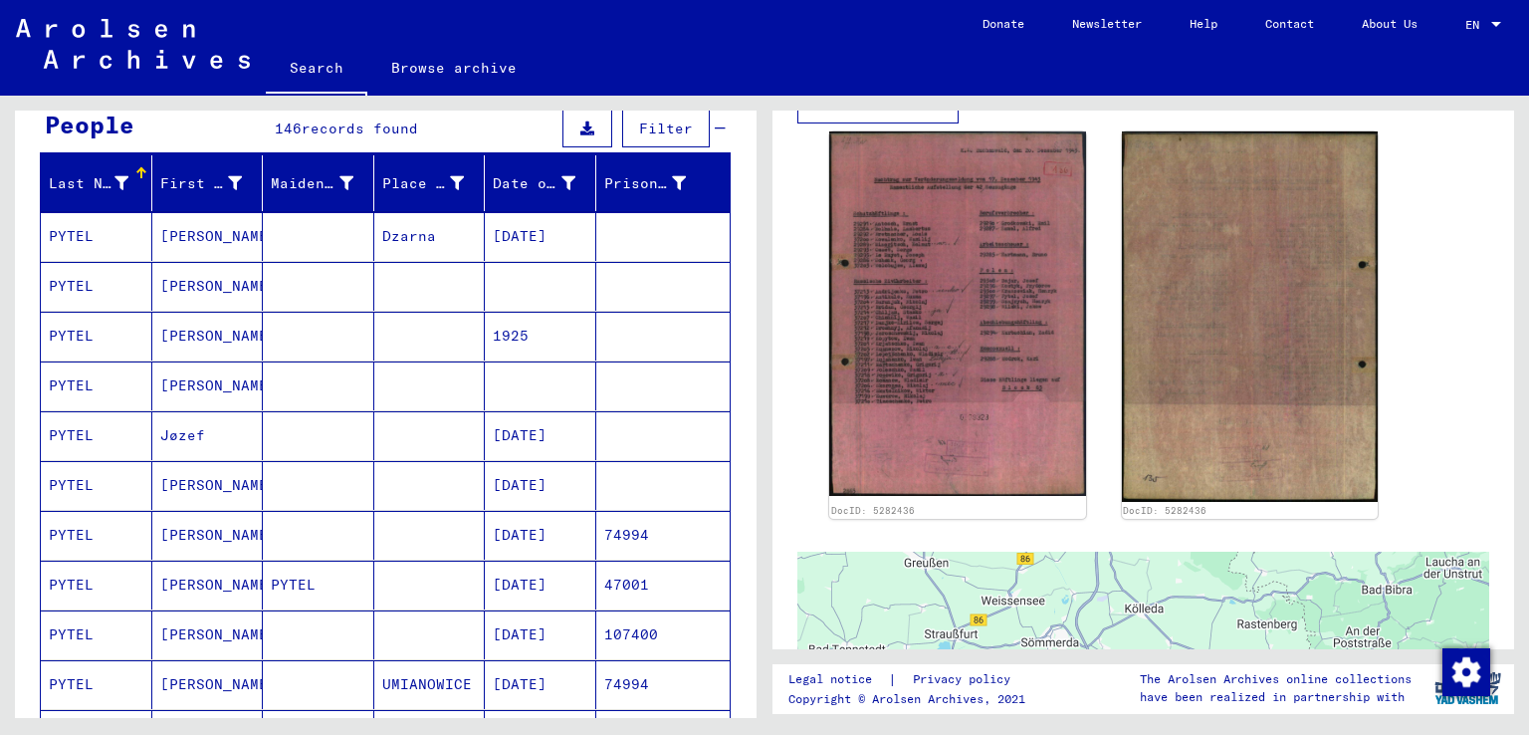
click at [347, 331] on mat-cell at bounding box center [318, 336] width 111 height 49
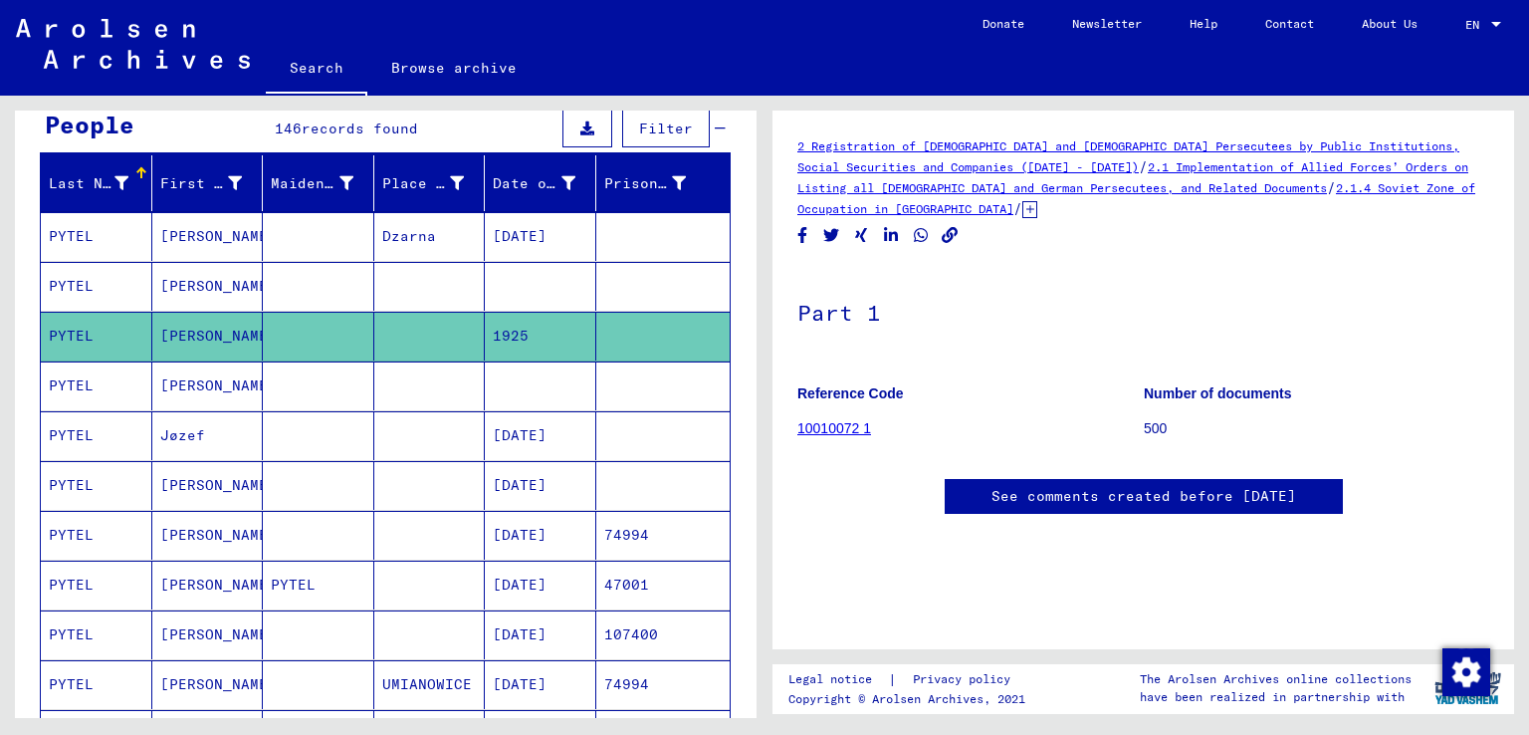
click at [135, 293] on mat-cell "PYTEL" at bounding box center [96, 286] width 111 height 49
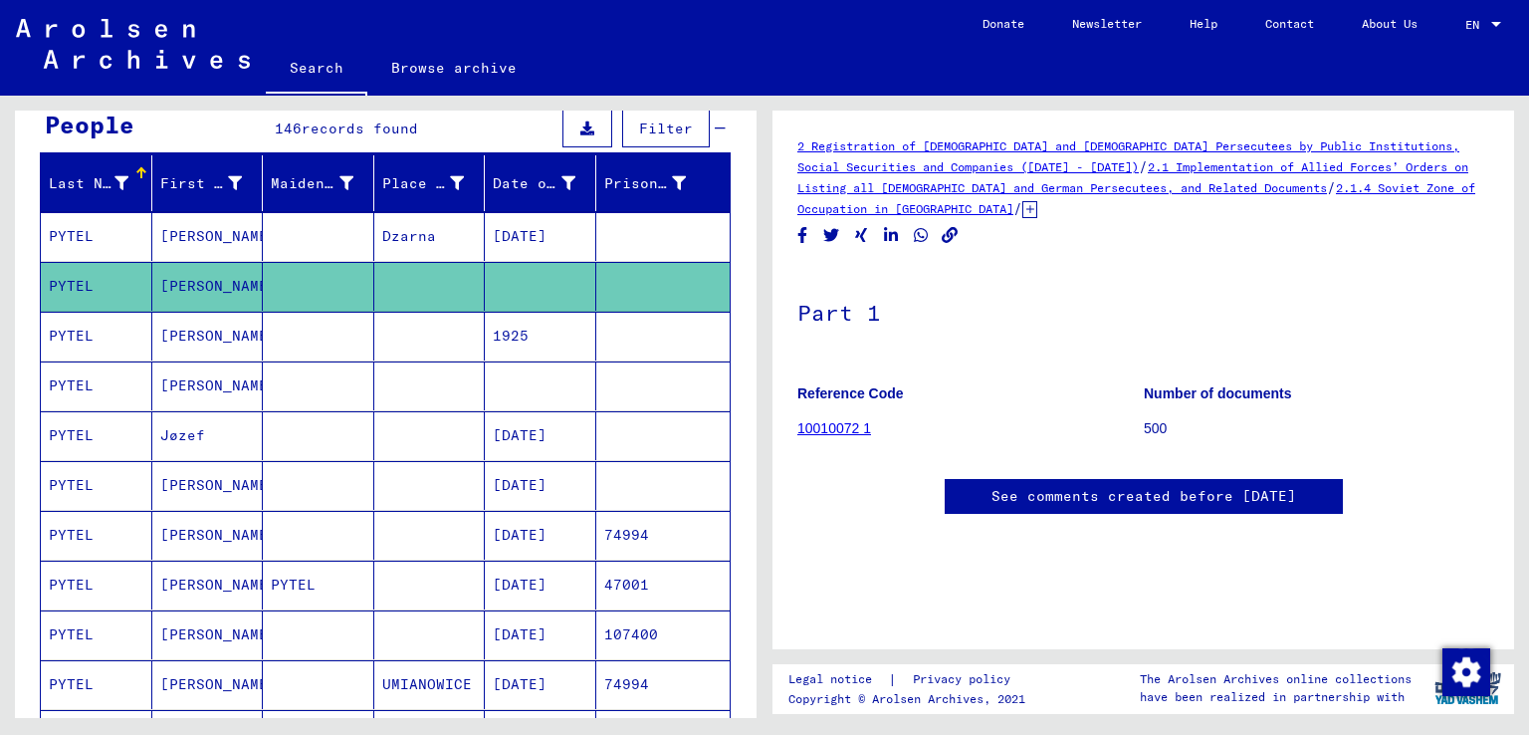
scroll to position [561, 0]
click at [211, 378] on mat-cell "[PERSON_NAME]" at bounding box center [207, 385] width 111 height 49
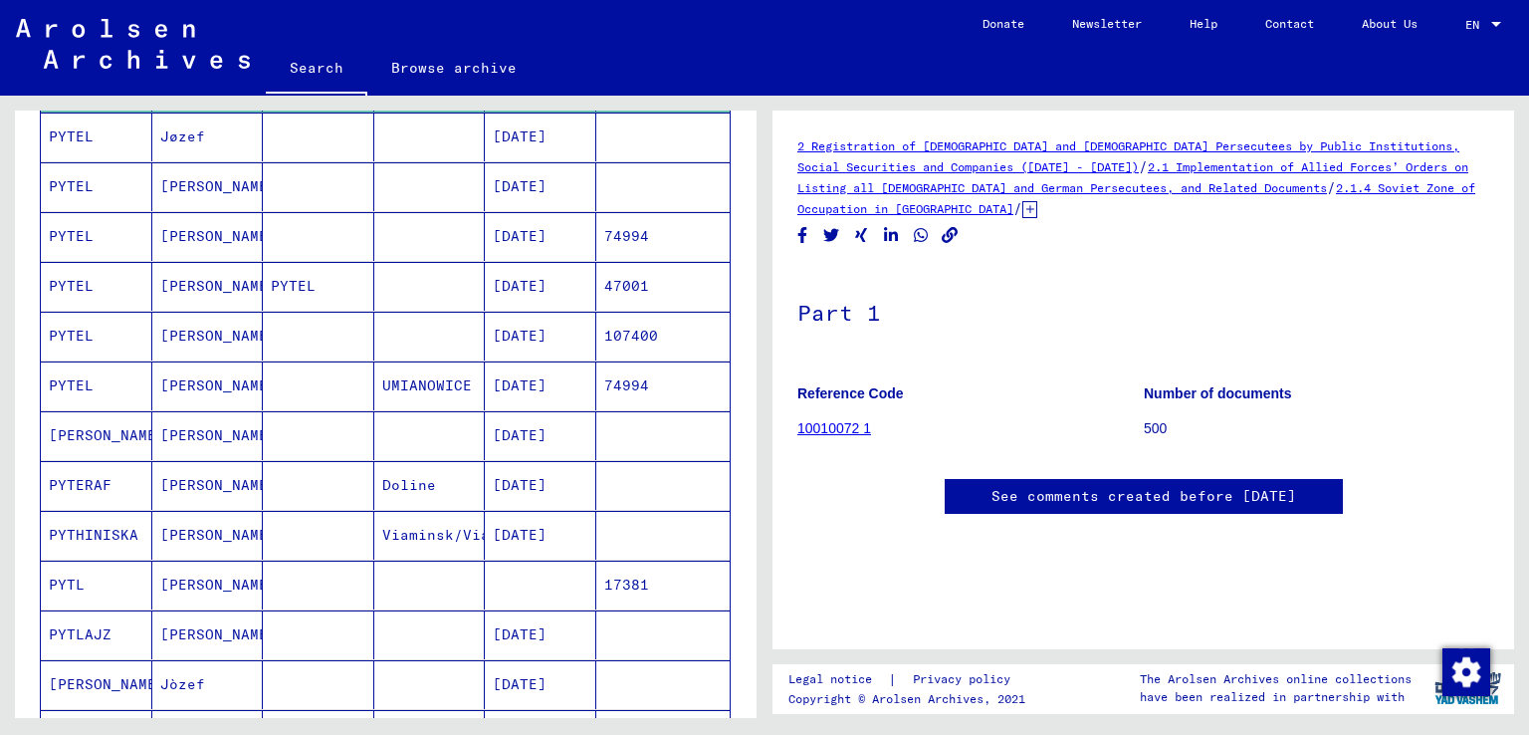
scroll to position [1087, 0]
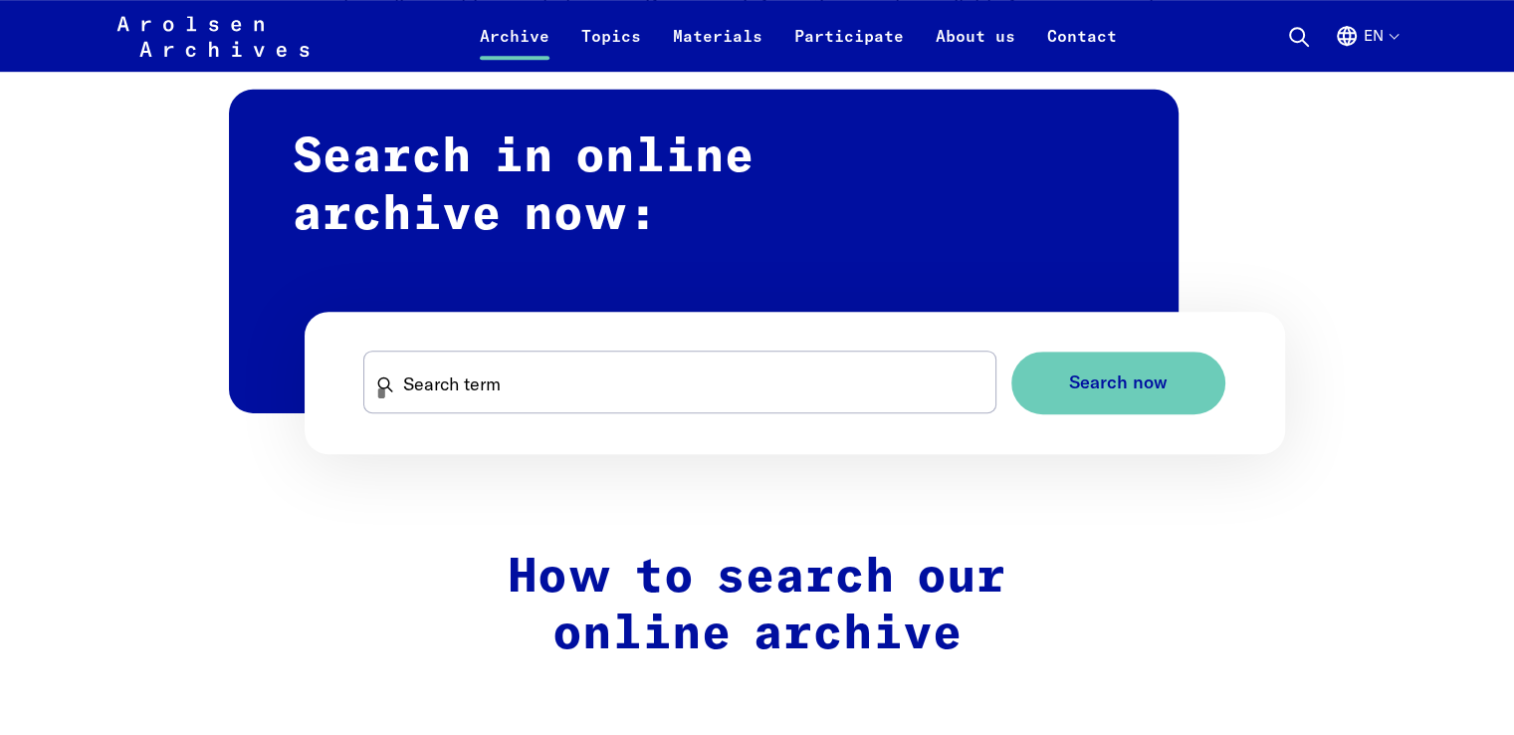
scroll to position [1194, 0]
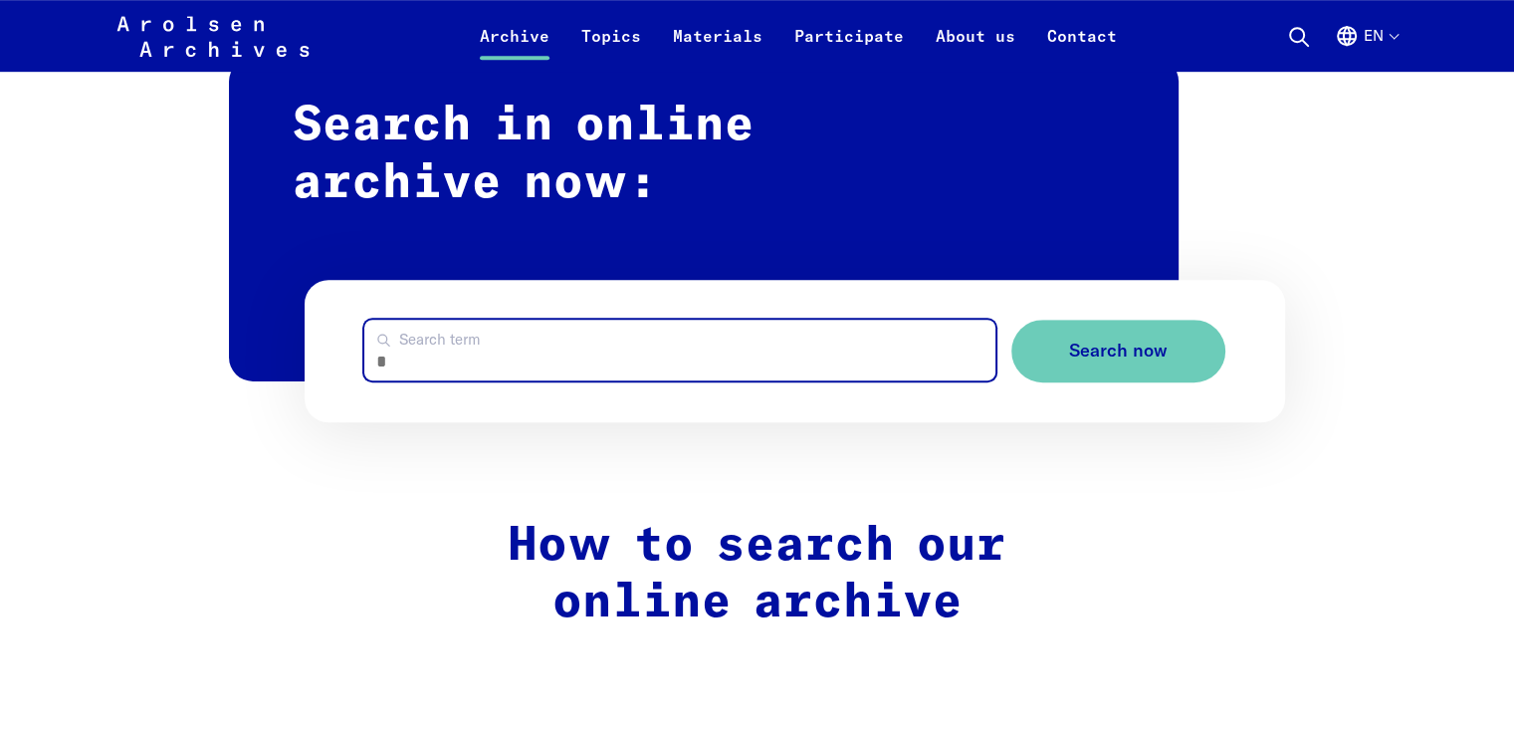
click at [557, 354] on input "Search term" at bounding box center [679, 349] width 630 height 61
type input "*****"
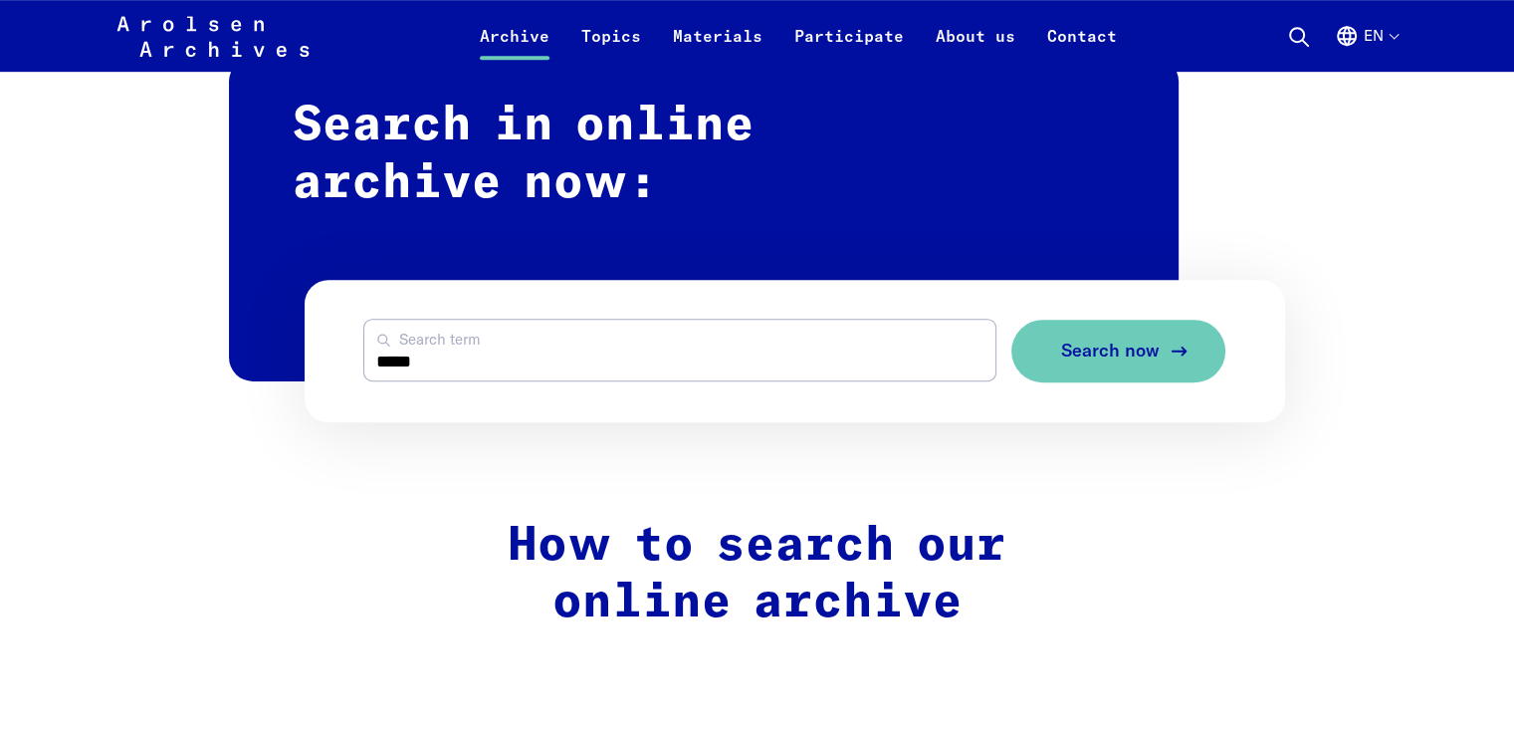
click at [1092, 340] on span "Search now" at bounding box center [1110, 350] width 99 height 21
